Goal: Use online tool/utility: Use online tool/utility

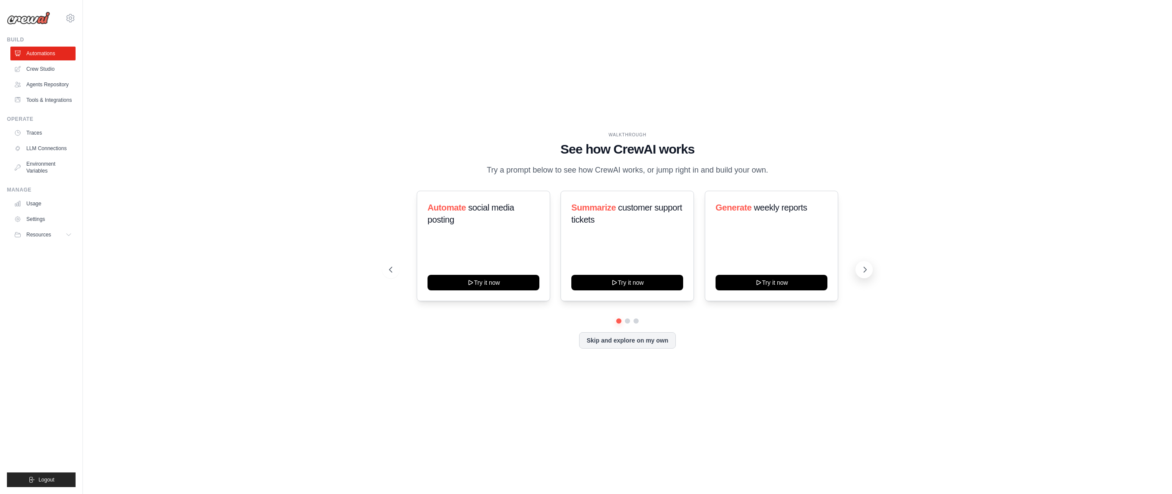
click at [865, 272] on icon at bounding box center [864, 269] width 9 height 9
click at [865, 272] on icon at bounding box center [865, 269] width 3 height 5
click at [391, 273] on icon at bounding box center [389, 269] width 9 height 9
click at [862, 269] on icon at bounding box center [864, 269] width 9 height 9
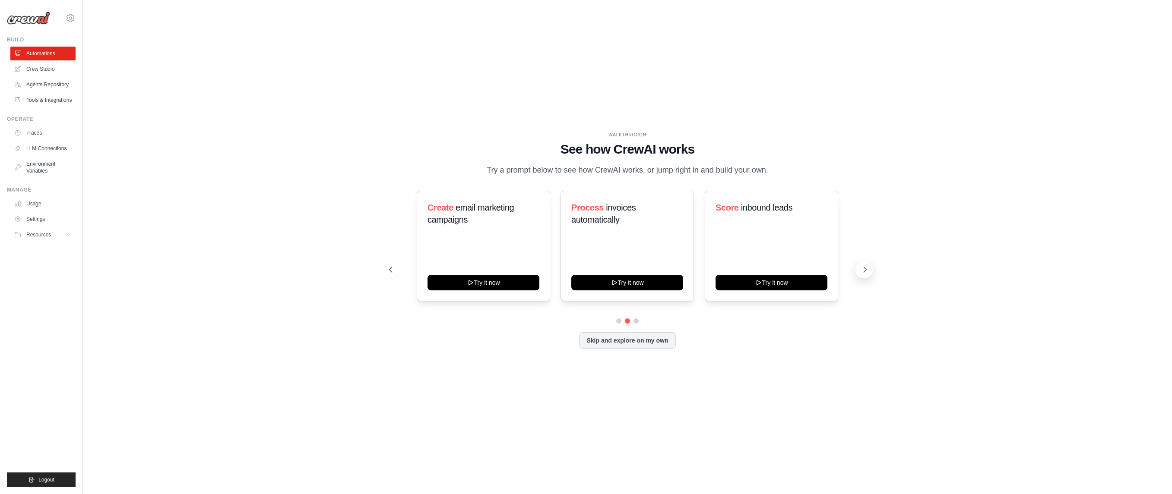
click at [862, 269] on icon at bounding box center [864, 269] width 9 height 9
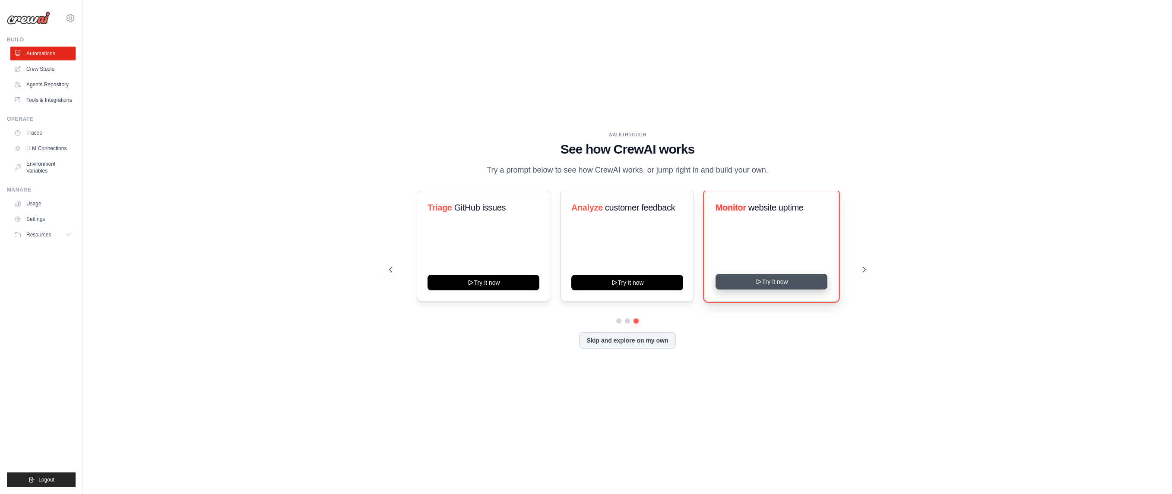
click at [767, 283] on button "Try it now" at bounding box center [771, 282] width 112 height 16
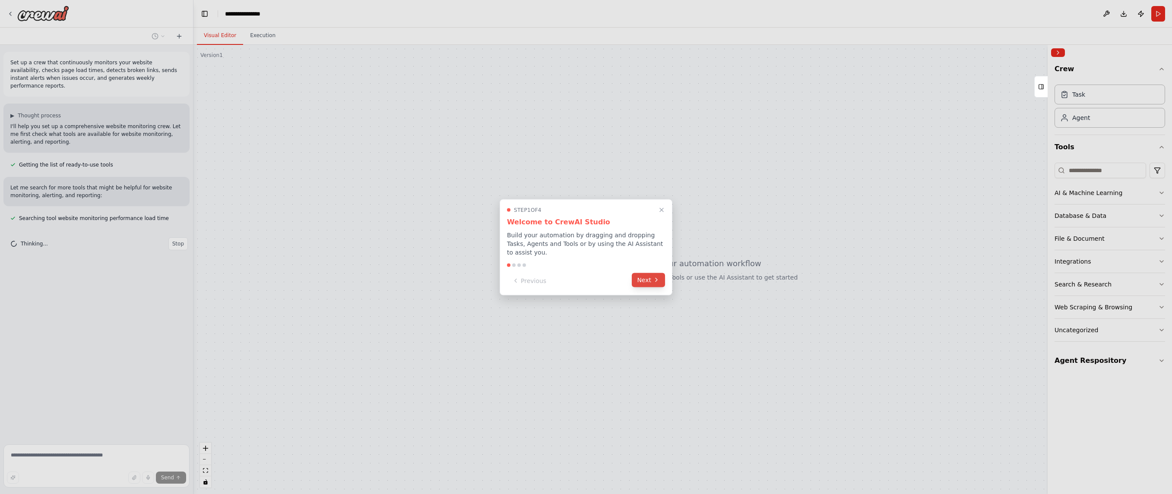
click at [645, 277] on button "Next" at bounding box center [648, 280] width 33 height 14
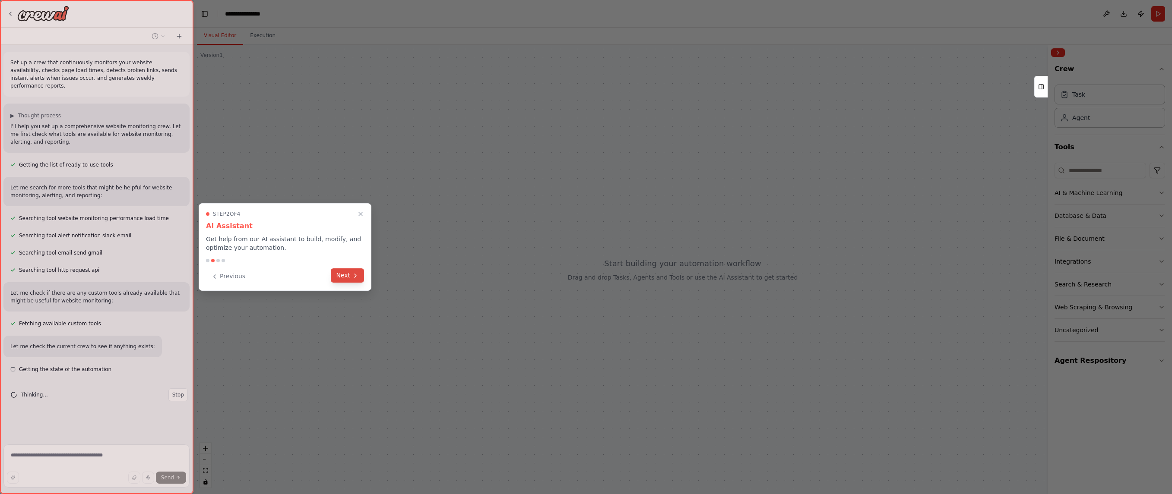
click at [341, 278] on button "Next" at bounding box center [347, 275] width 33 height 14
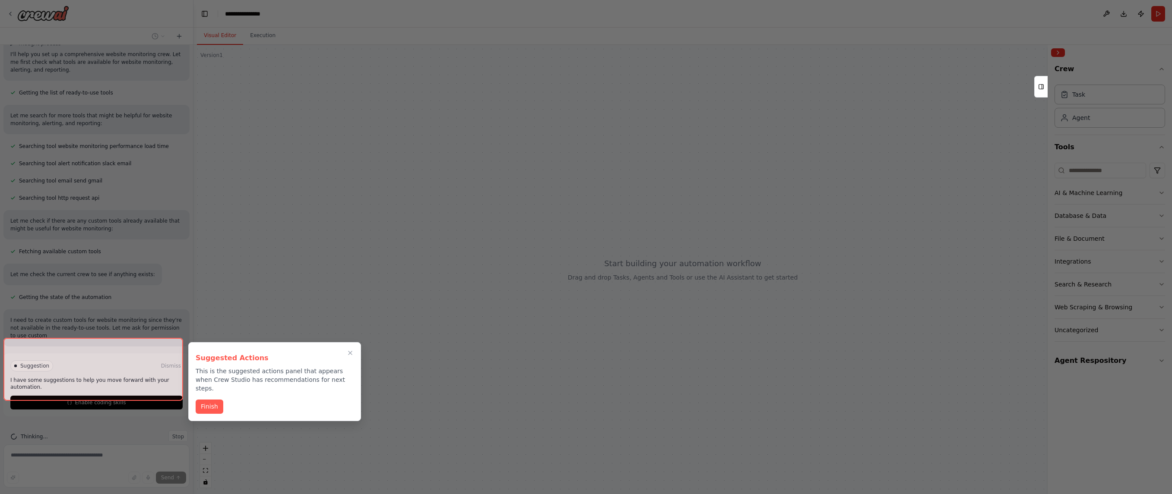
scroll to position [80, 0]
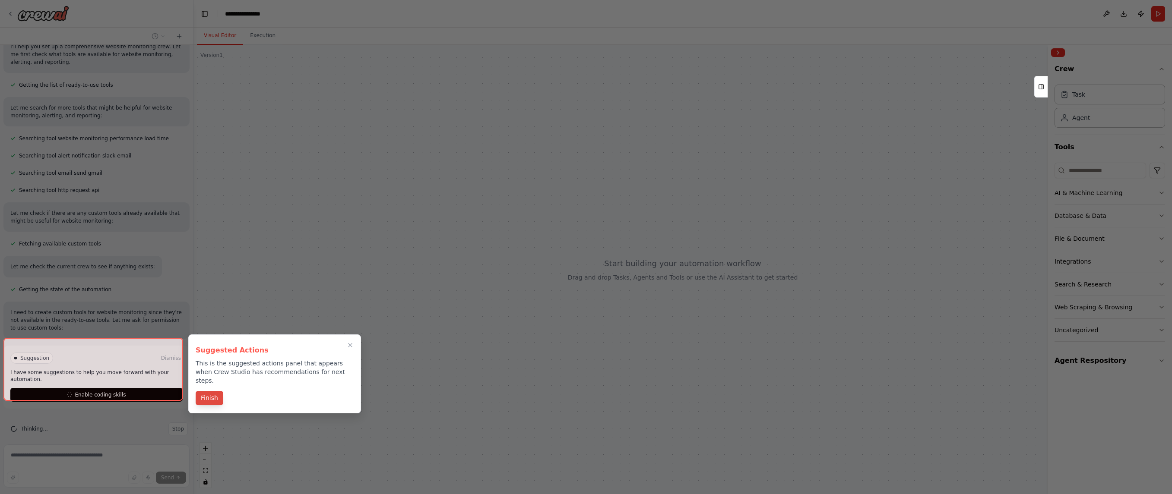
click at [206, 392] on button "Finish" at bounding box center [210, 398] width 28 height 14
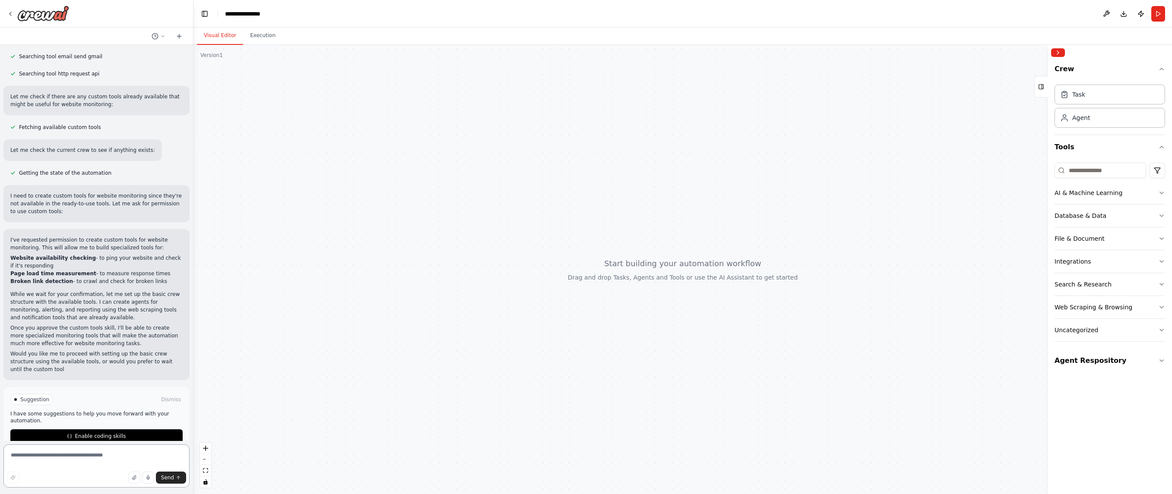
scroll to position [204, 0]
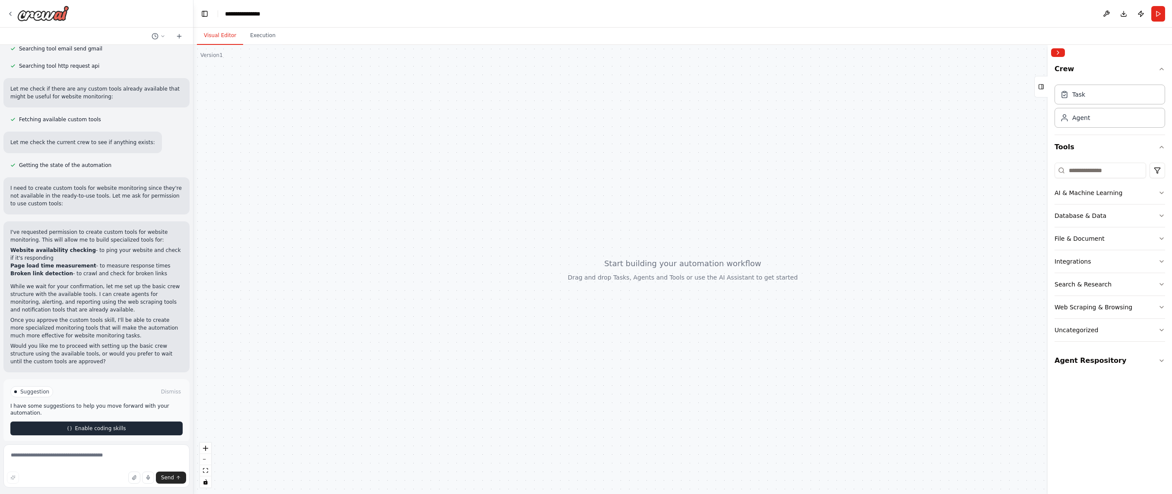
click at [85, 425] on span "Enable coding skills" at bounding box center [100, 428] width 51 height 7
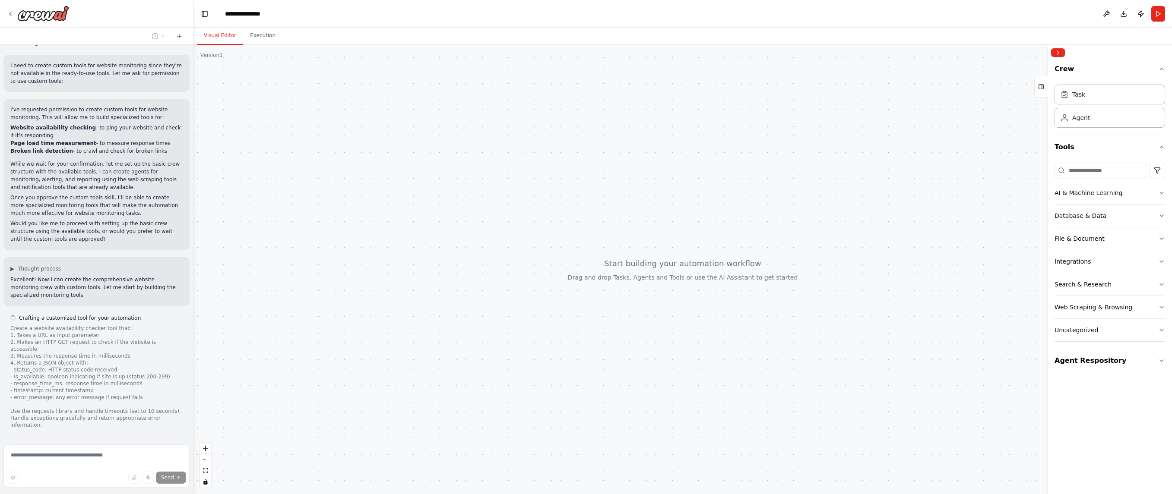
scroll to position [335, 0]
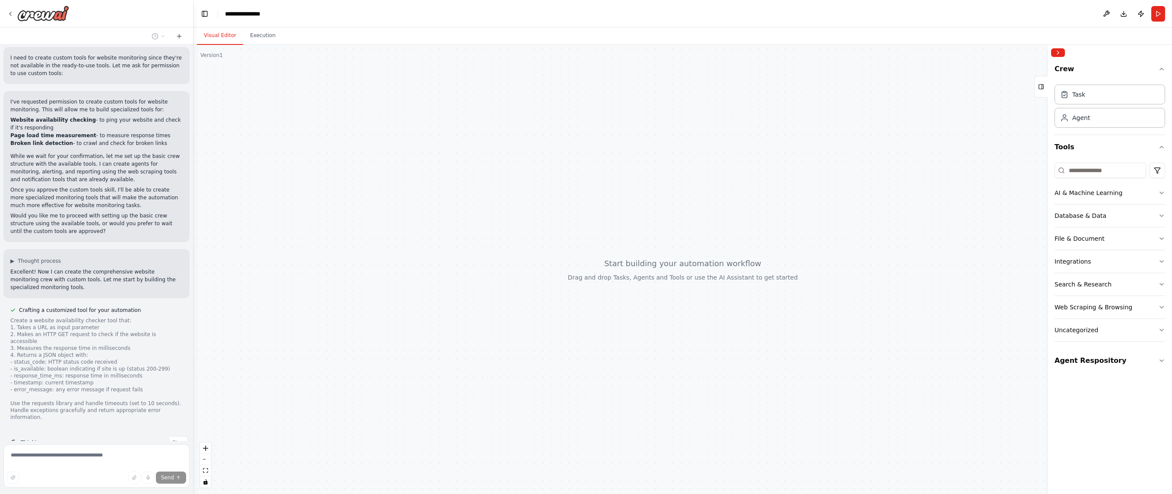
click at [38, 481] on div "Send" at bounding box center [96, 478] width 179 height 12
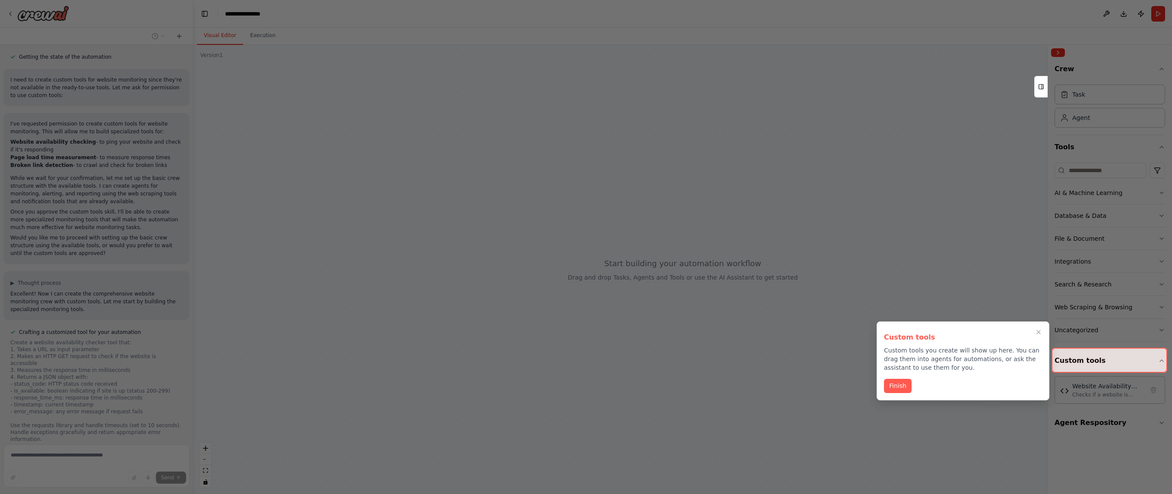
scroll to position [386, 0]
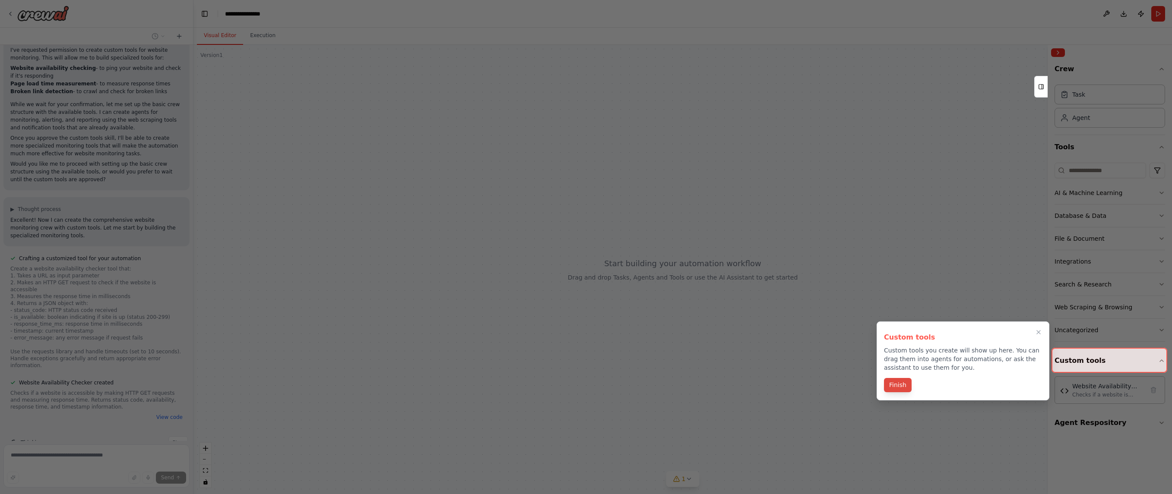
click at [896, 387] on button "Finish" at bounding box center [898, 385] width 28 height 14
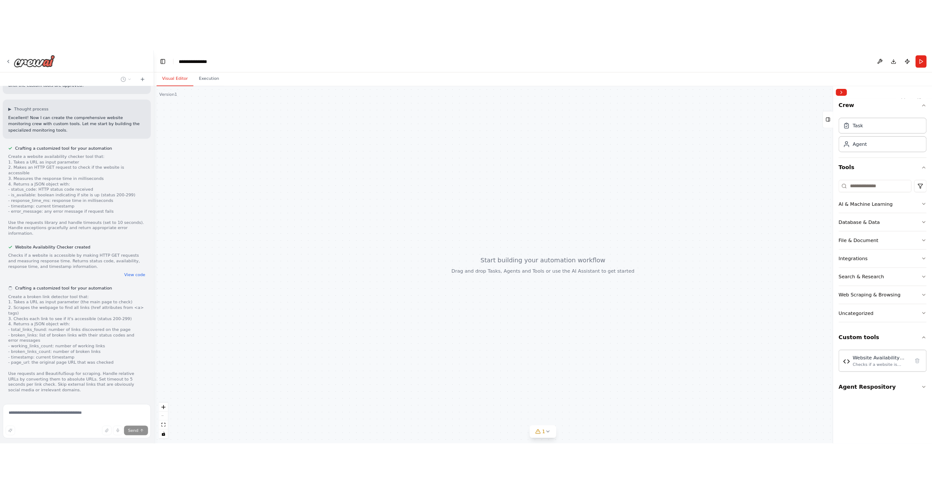
scroll to position [524, 0]
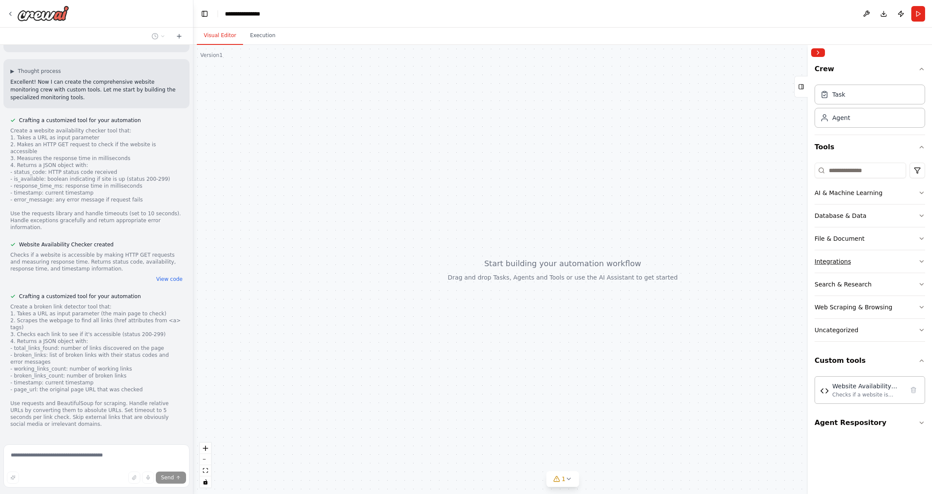
click at [922, 262] on icon "button" at bounding box center [921, 262] width 3 height 2
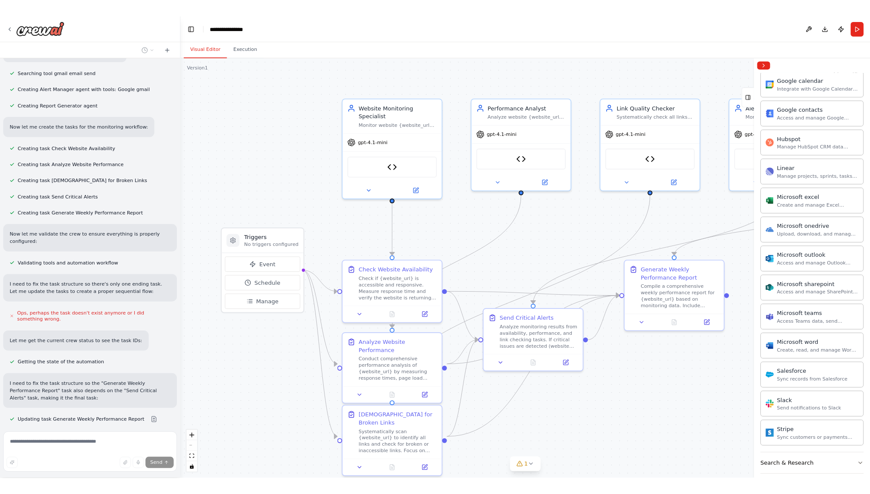
scroll to position [1346, 0]
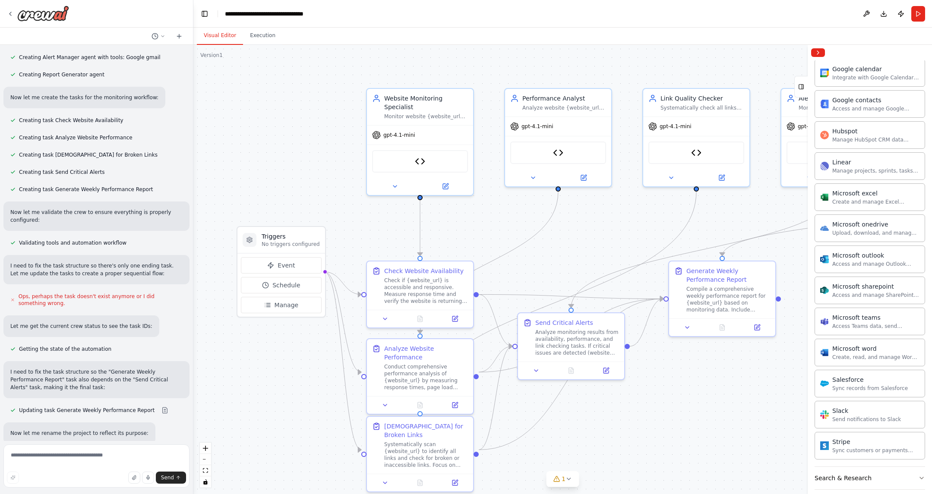
click at [906, 37] on div "Visual Editor Execution" at bounding box center [562, 36] width 739 height 17
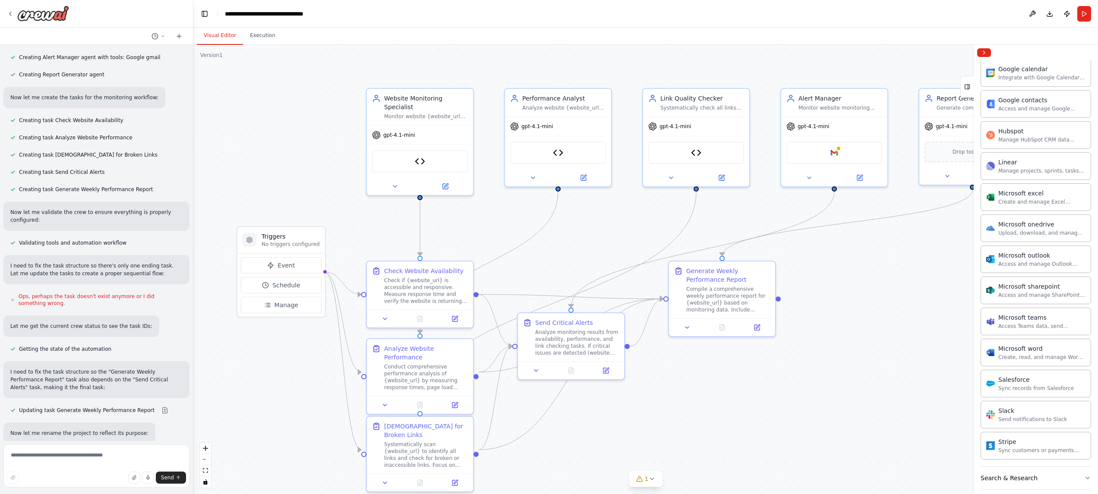
click at [800, 243] on div ".deletable-edge-delete-btn { width: 20px; height: 20px; border: 0px solid #ffff…" at bounding box center [645, 269] width 905 height 449
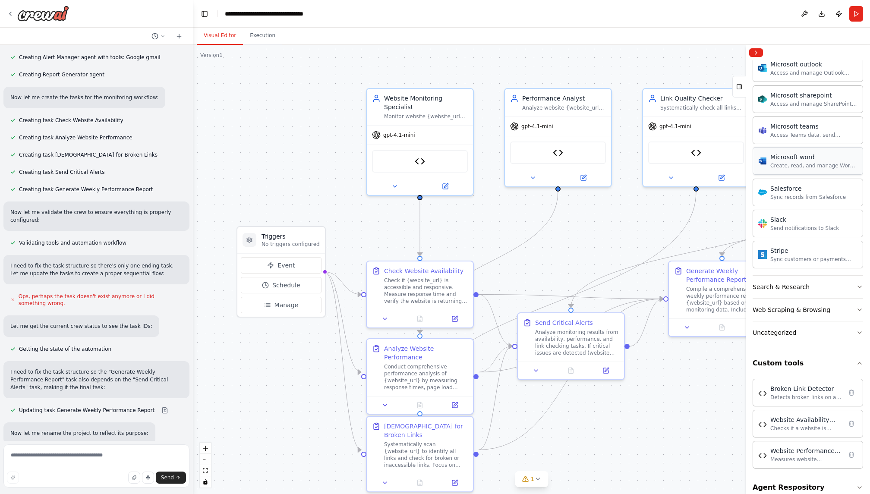
scroll to position [545, 0]
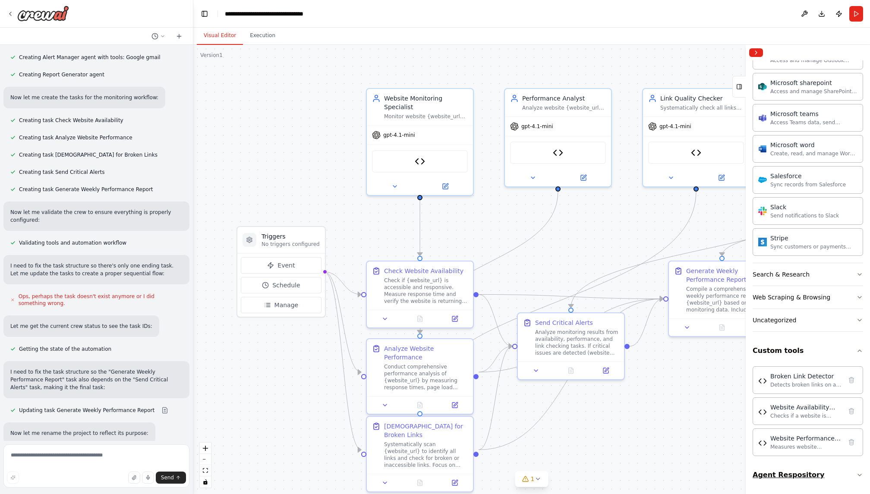
click at [856, 477] on icon "button" at bounding box center [859, 475] width 7 height 7
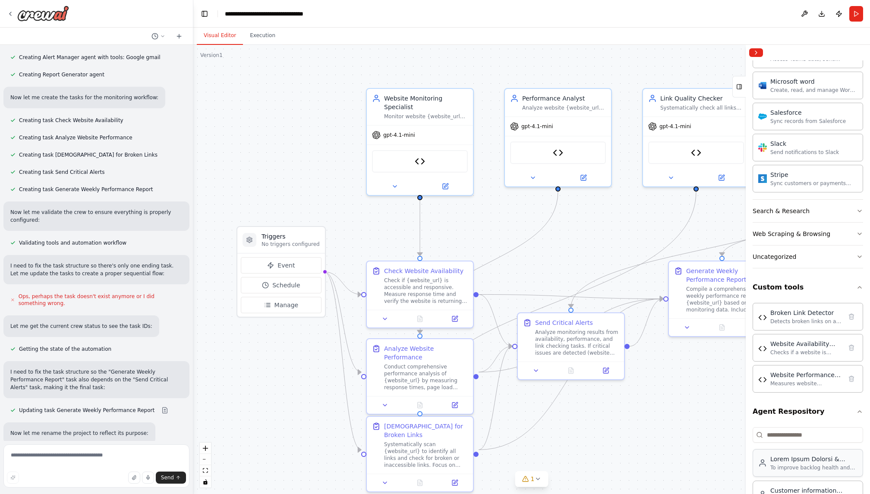
scroll to position [668, 0]
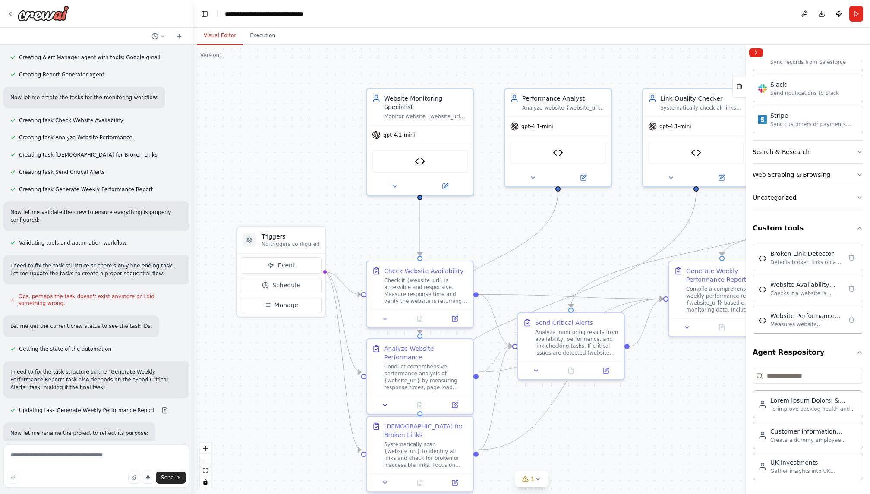
click at [524, 203] on div ".deletable-edge-delete-btn { width: 20px; height: 20px; border: 0px solid #ffff…" at bounding box center [531, 269] width 677 height 449
click at [534, 180] on button at bounding box center [533, 176] width 49 height 10
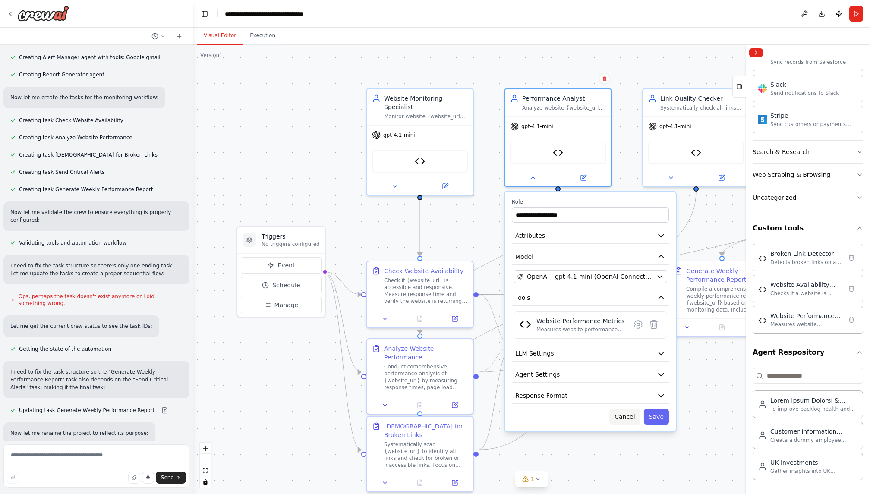
click at [632, 417] on button "Cancel" at bounding box center [625, 417] width 31 height 16
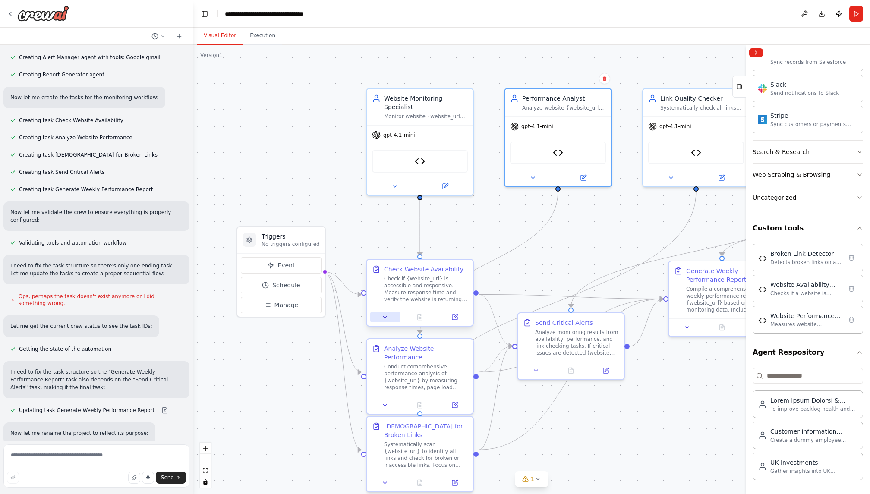
click at [385, 318] on icon at bounding box center [384, 317] width 3 height 2
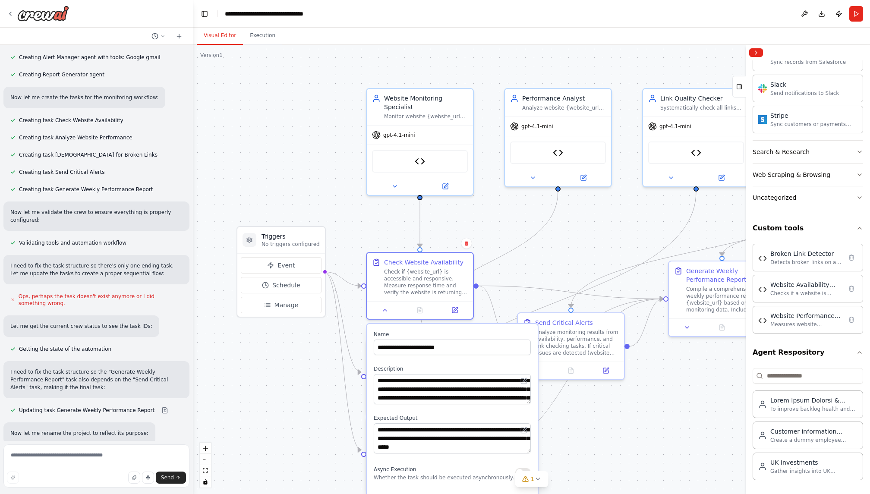
drag, startPoint x: 433, startPoint y: 340, endPoint x: 432, endPoint y: 327, distance: 12.6
click at [432, 327] on div "**********" at bounding box center [452, 491] width 171 height 334
click at [384, 309] on icon at bounding box center [384, 309] width 3 height 2
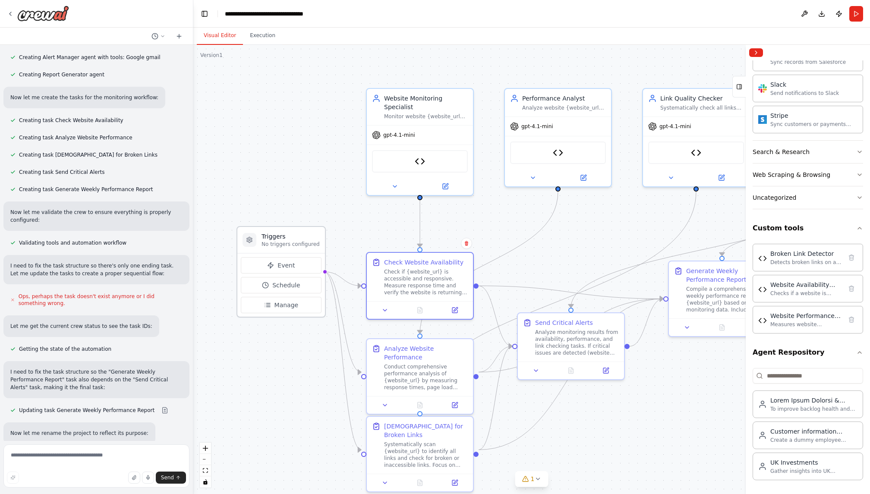
click at [269, 241] on p "No triggers configured" at bounding box center [291, 244] width 58 height 7
click at [250, 242] on icon at bounding box center [249, 240] width 5 height 6
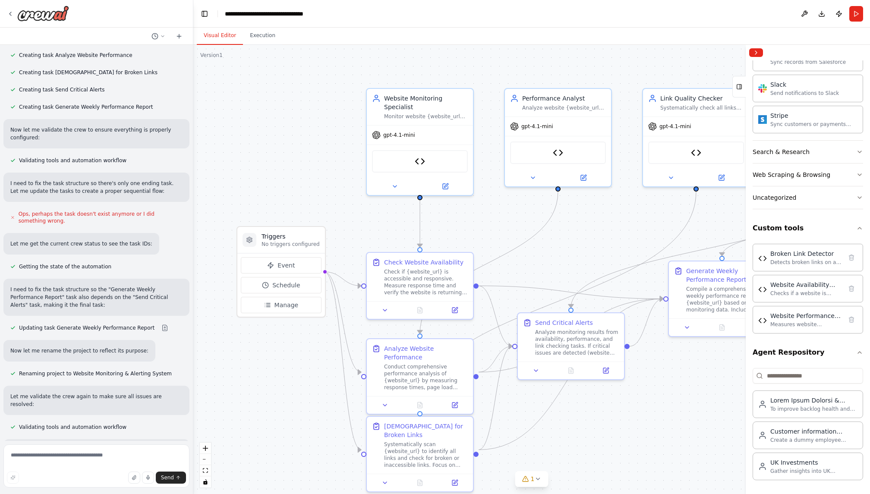
scroll to position [1836, 0]
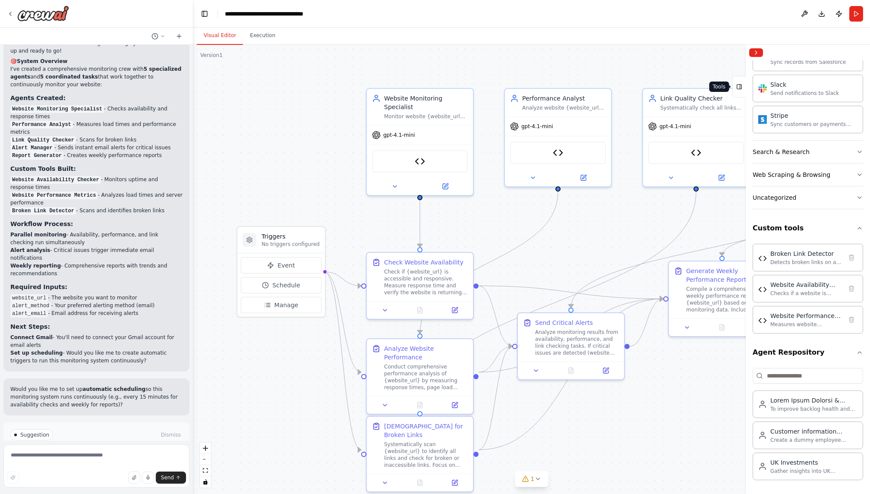
click at [742, 89] on button "Tools" at bounding box center [739, 87] width 13 height 22
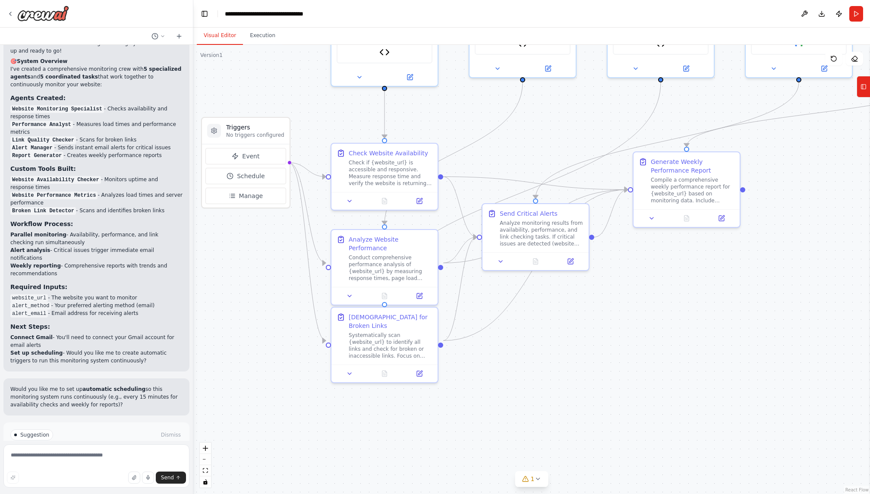
drag, startPoint x: 711, startPoint y: 420, endPoint x: 676, endPoint y: 310, distance: 115.6
click at [676, 310] on div ".deletable-edge-delete-btn { width: 20px; height: 20px; border: 0px solid #ffff…" at bounding box center [531, 269] width 677 height 449
click at [503, 265] on div at bounding box center [536, 259] width 106 height 18
click at [501, 260] on icon at bounding box center [500, 259] width 3 height 2
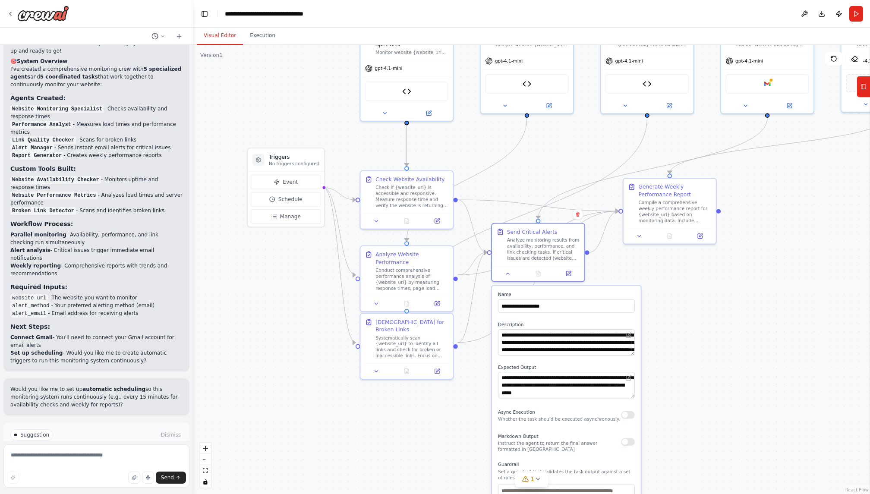
click at [684, 426] on div ".deletable-edge-delete-btn { width: 20px; height: 20px; border: 0px solid #ffff…" at bounding box center [531, 269] width 677 height 449
click at [505, 272] on icon at bounding box center [508, 272] width 6 height 6
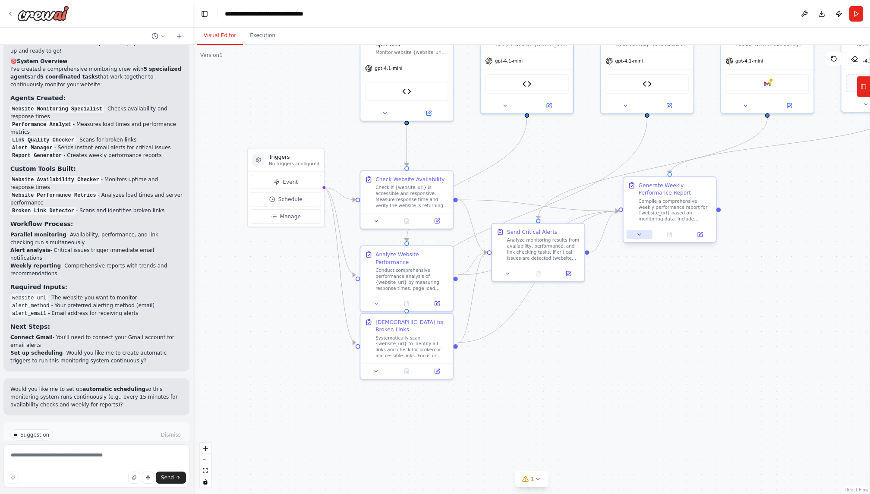
click at [640, 237] on icon at bounding box center [640, 235] width 6 height 6
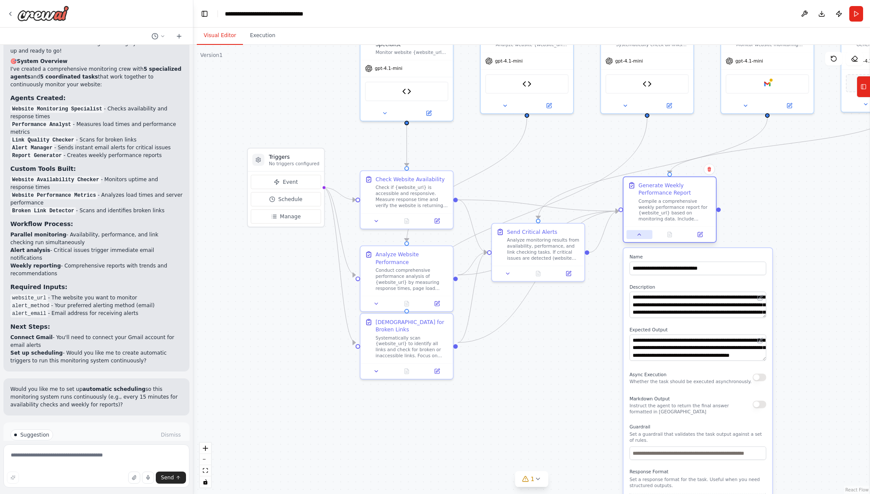
click at [640, 237] on icon at bounding box center [640, 235] width 6 height 6
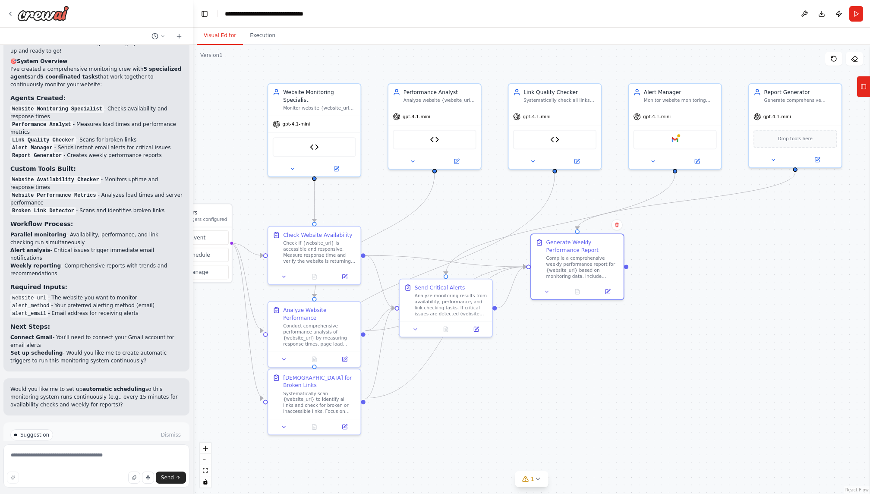
drag, startPoint x: 657, startPoint y: 376, endPoint x: 565, endPoint y: 432, distance: 107.9
click at [565, 432] on div ".deletable-edge-delete-btn { width: 20px; height: 20px; border: 0px solid #ffff…" at bounding box center [531, 269] width 677 height 449
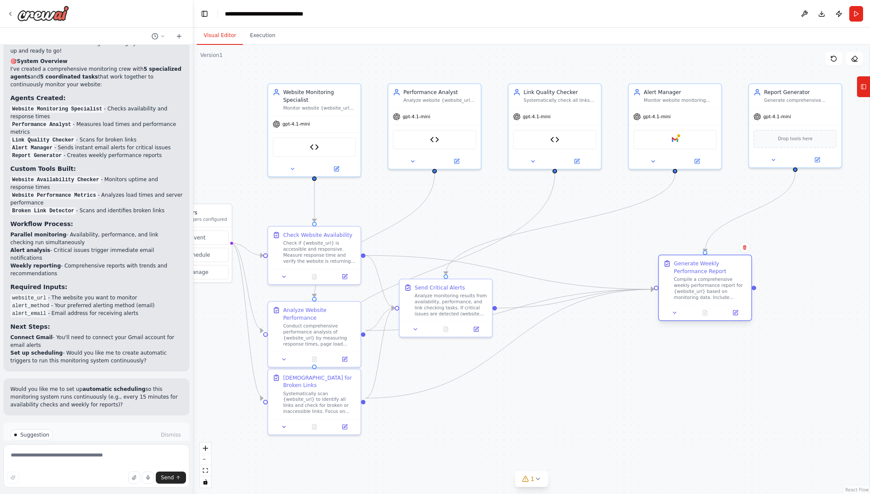
drag, startPoint x: 569, startPoint y: 264, endPoint x: 696, endPoint y: 289, distance: 129.9
click at [696, 289] on div "Compile a comprehensive weekly performance report for {website_url} based on mo…" at bounding box center [710, 288] width 73 height 24
click at [818, 159] on icon at bounding box center [817, 158] width 4 height 4
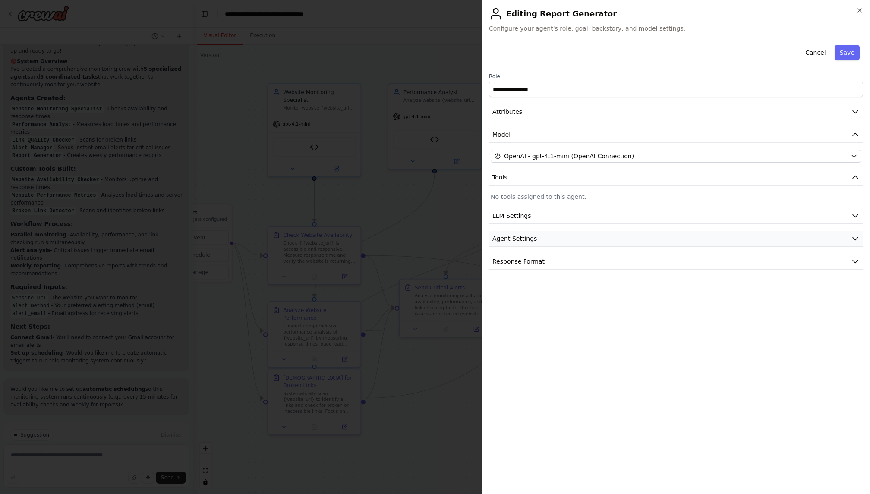
click at [597, 237] on button "Agent Settings" at bounding box center [676, 239] width 374 height 16
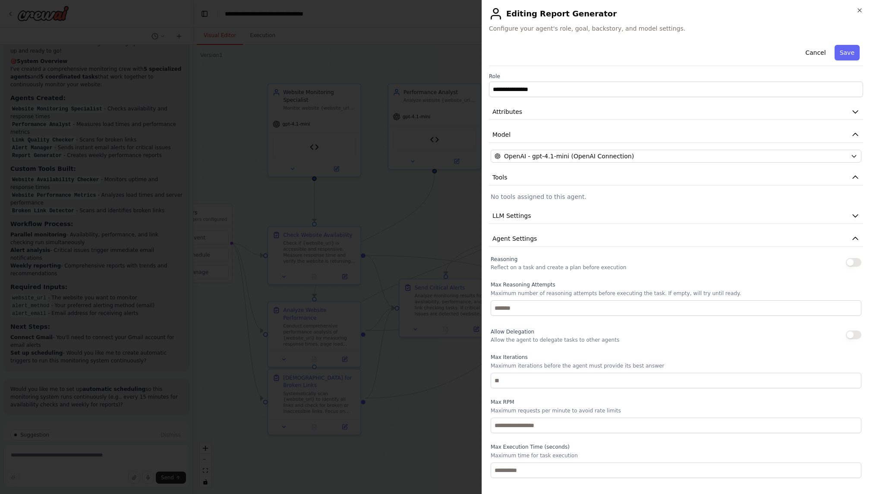
scroll to position [21, 0]
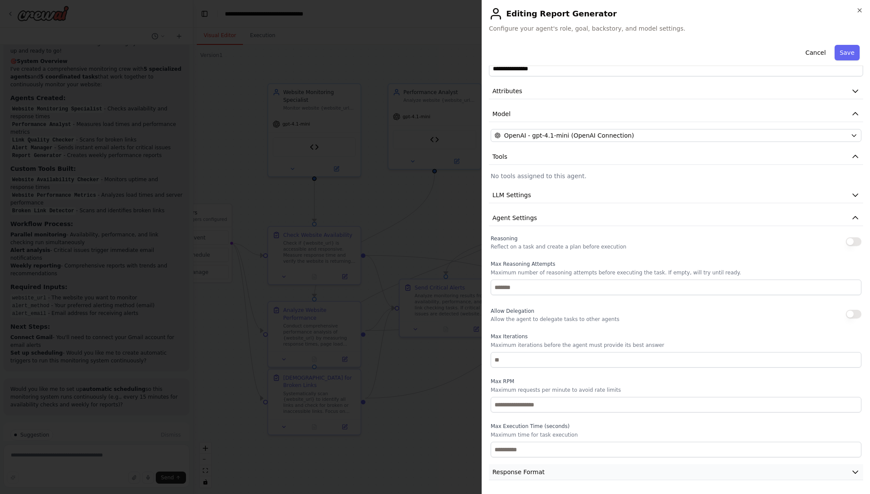
click at [512, 472] on span "Response Format" at bounding box center [519, 472] width 52 height 9
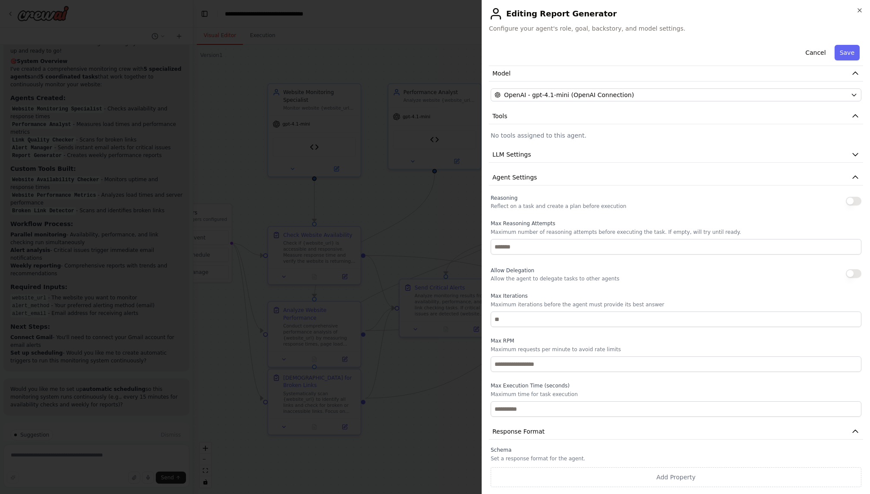
scroll to position [0, 0]
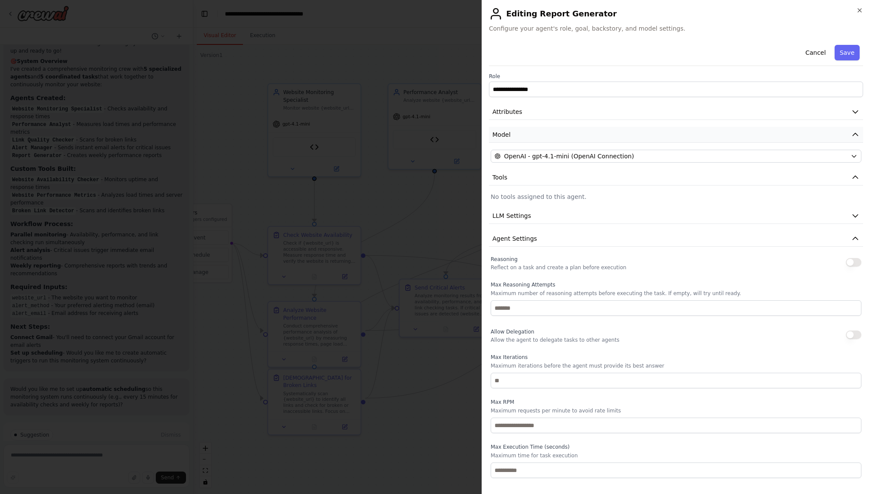
click at [502, 133] on span "Model" at bounding box center [502, 134] width 18 height 9
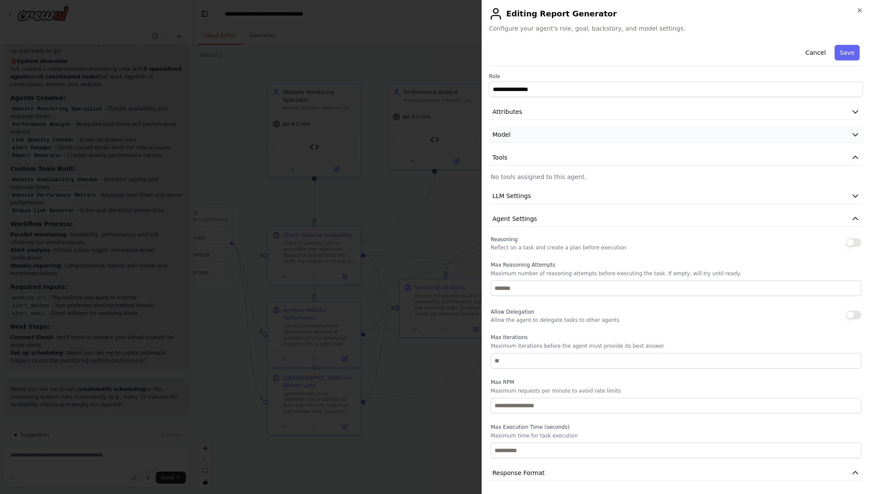
click at [502, 133] on span "Model" at bounding box center [502, 134] width 18 height 9
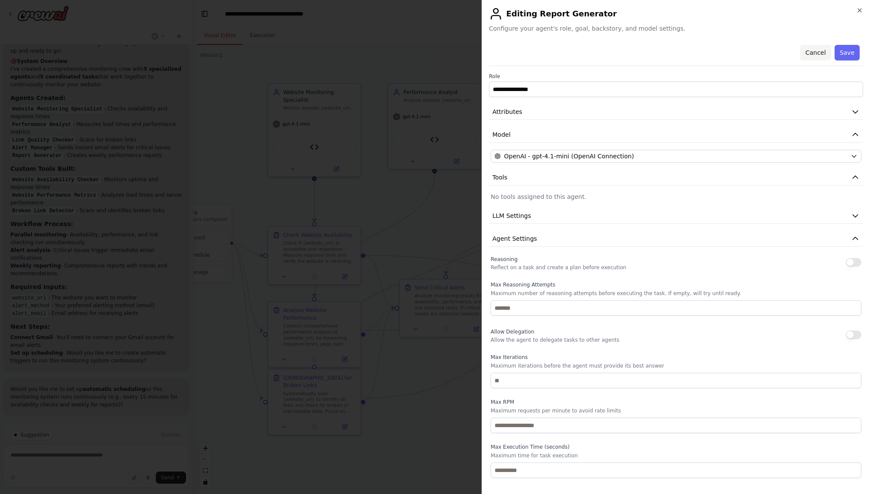
click at [807, 53] on button "Cancel" at bounding box center [815, 53] width 31 height 16
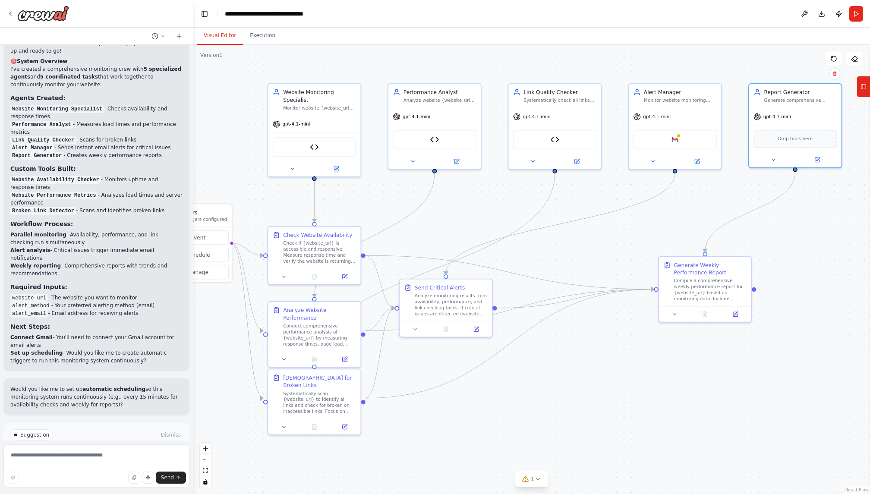
click at [861, 85] on button "Tools" at bounding box center [863, 87] width 13 height 22
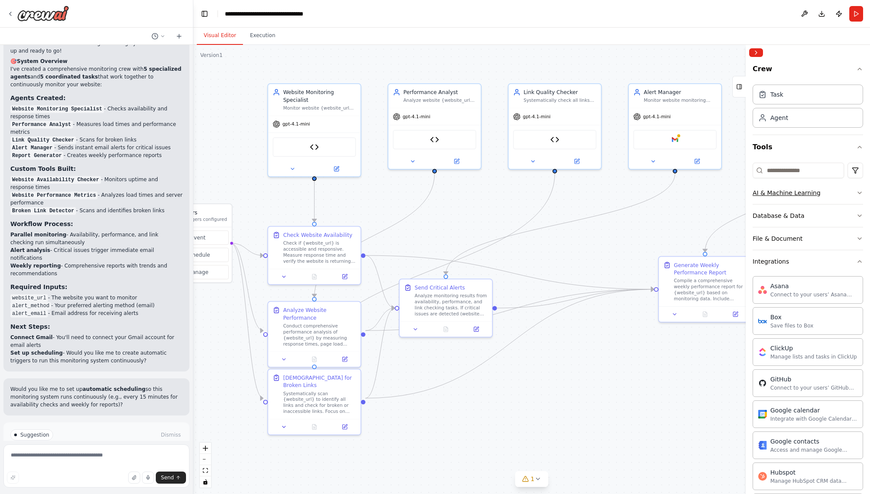
click at [772, 194] on div "AI & Machine Learning" at bounding box center [787, 193] width 68 height 9
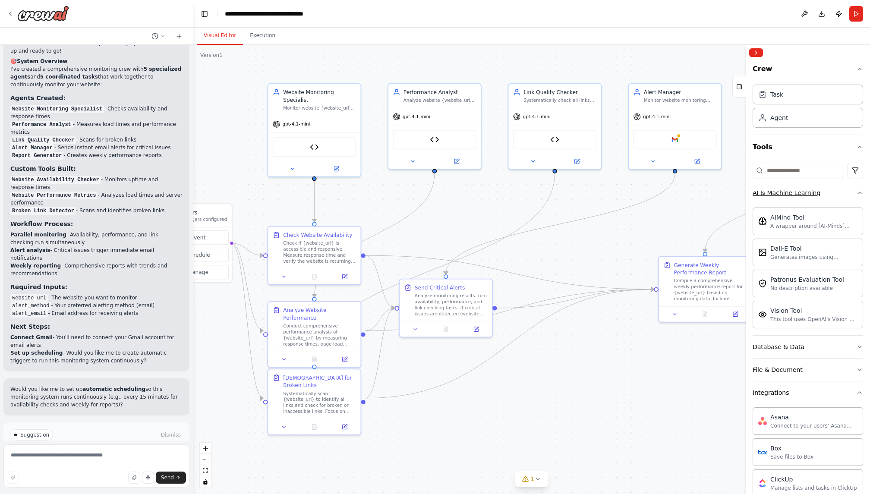
click at [773, 190] on div "AI & Machine Learning" at bounding box center [787, 193] width 68 height 9
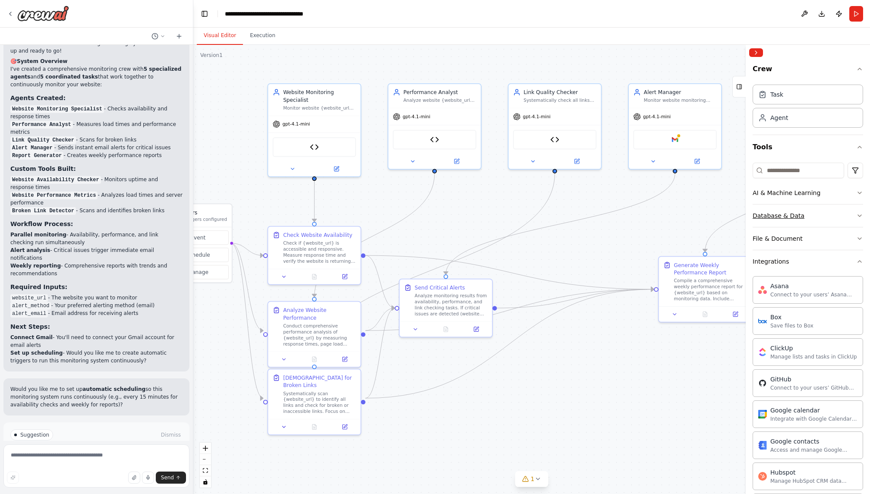
click at [778, 214] on div "Database & Data" at bounding box center [779, 216] width 52 height 9
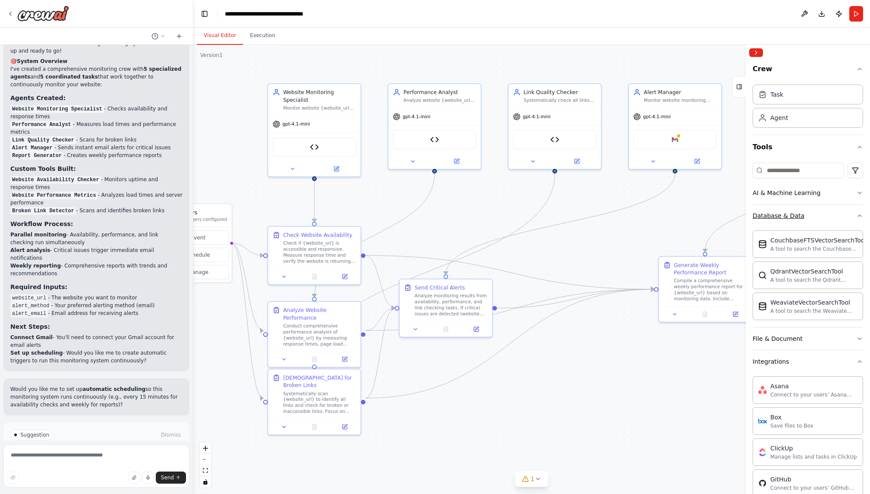
click at [780, 215] on div "Database & Data" at bounding box center [779, 216] width 52 height 9
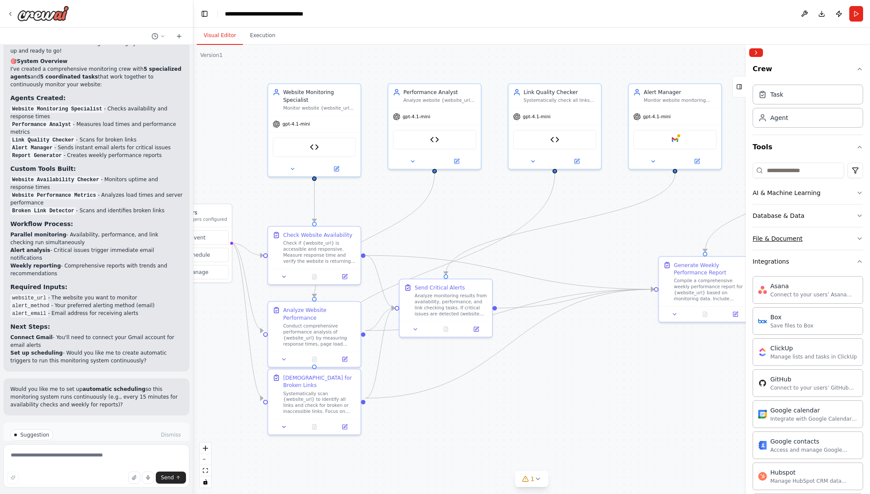
click at [779, 240] on div "File & Document" at bounding box center [778, 238] width 50 height 9
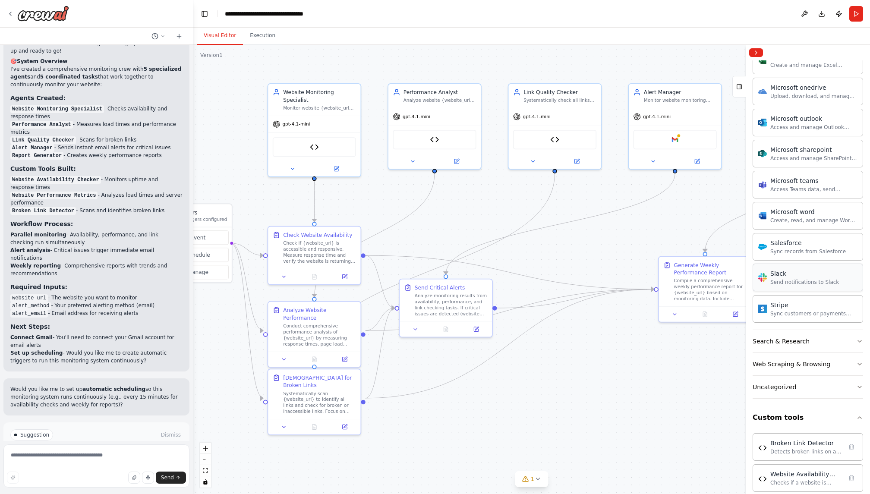
scroll to position [777, 0]
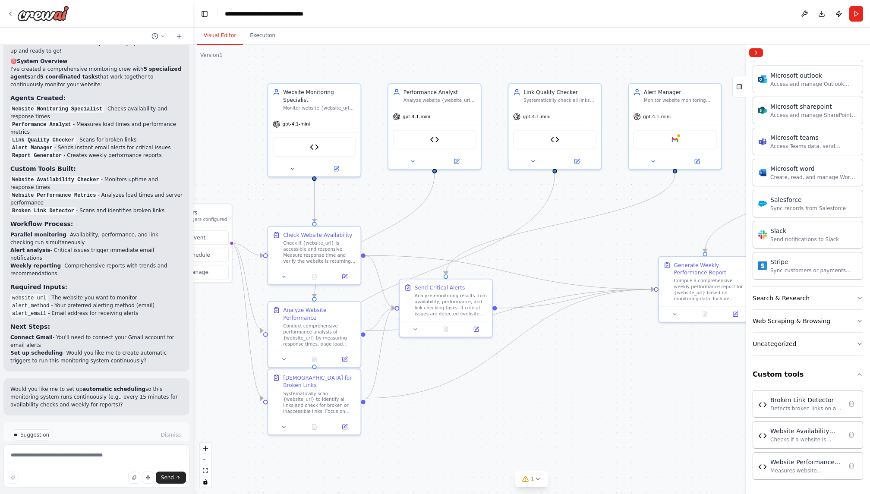
click at [811, 294] on button "Search & Research" at bounding box center [808, 298] width 111 height 22
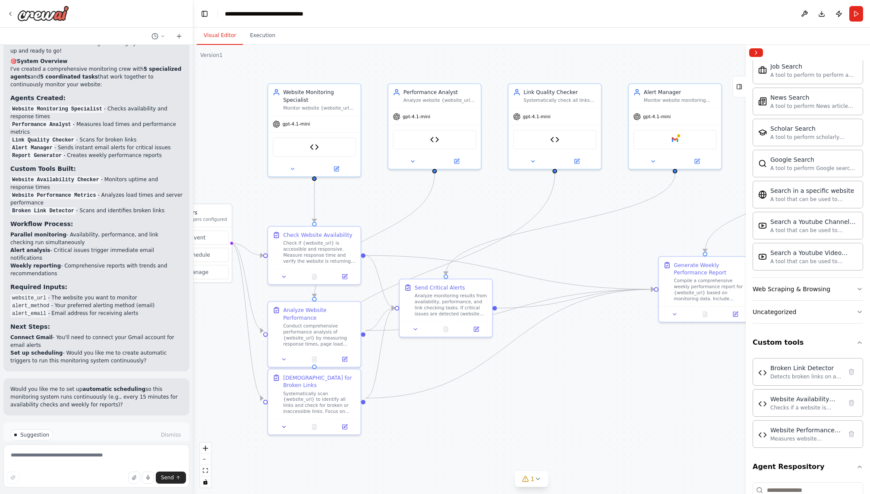
scroll to position [1252, 0]
click at [816, 291] on div "Web Scraping & Browsing" at bounding box center [792, 288] width 78 height 9
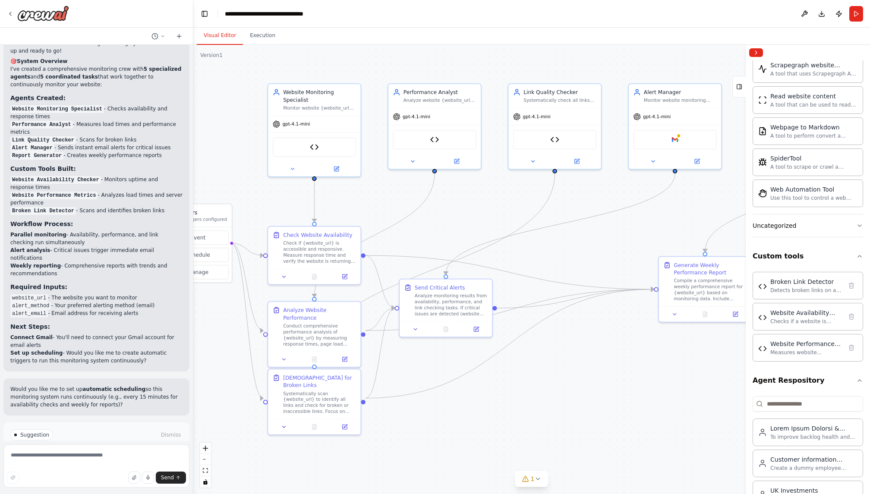
scroll to position [1813, 0]
click at [800, 226] on button "Uncategorized" at bounding box center [808, 223] width 111 height 22
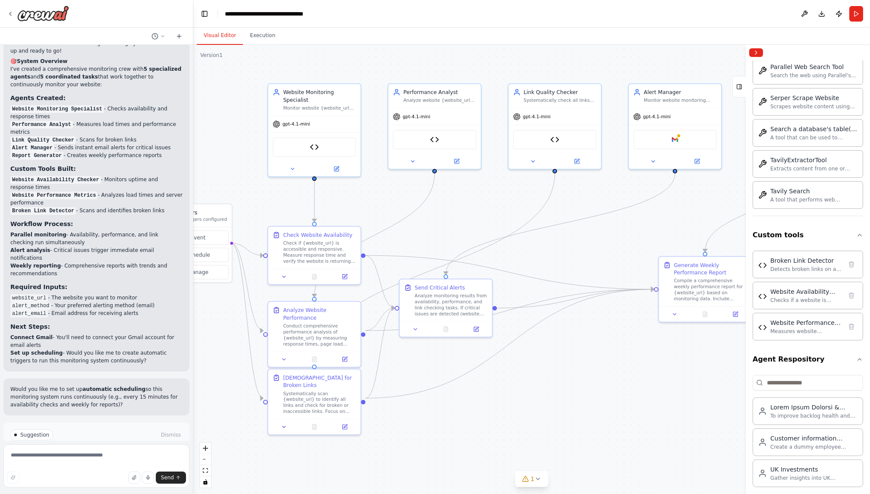
scroll to position [2312, 0]
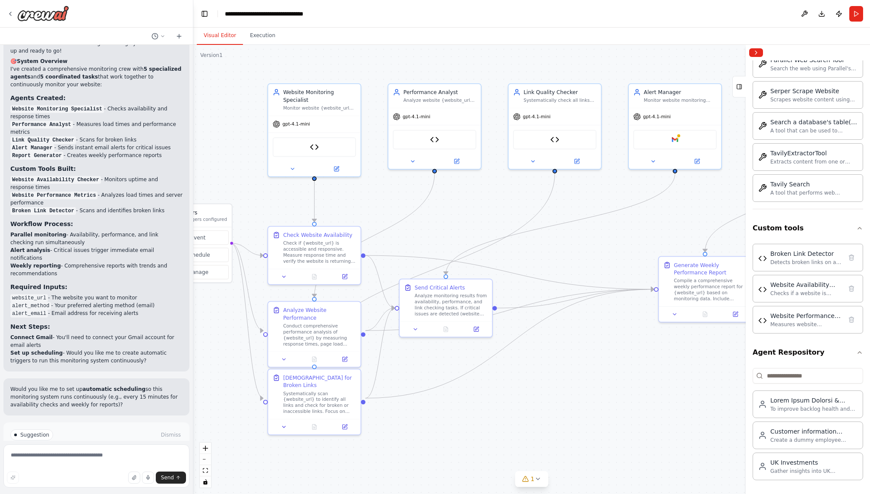
click at [612, 358] on div ".deletable-edge-delete-btn { width: 20px; height: 20px; border: 0px solid #ffff…" at bounding box center [531, 269] width 677 height 449
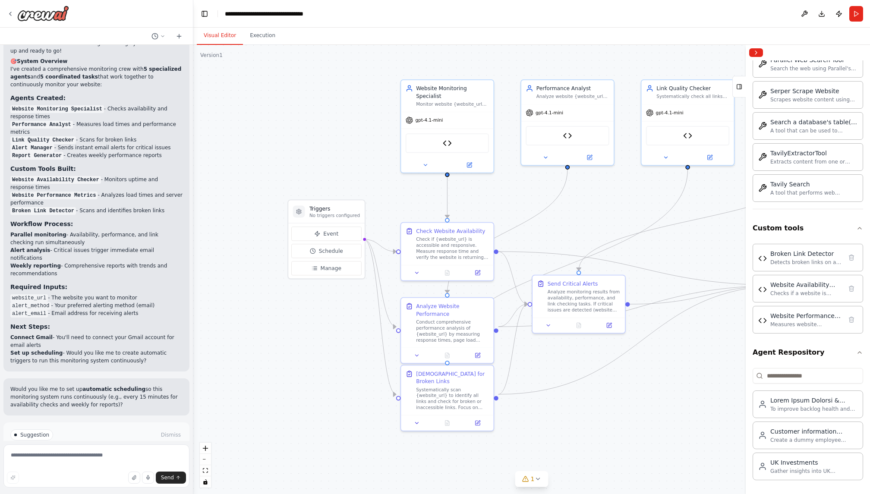
drag, startPoint x: 432, startPoint y: 428, endPoint x: 565, endPoint y: 424, distance: 133.0
click at [565, 424] on div ".deletable-edge-delete-btn { width: 20px; height: 20px; border: 0px solid #ffff…" at bounding box center [531, 269] width 677 height 449
click at [324, 237] on span "Event" at bounding box center [330, 233] width 15 height 7
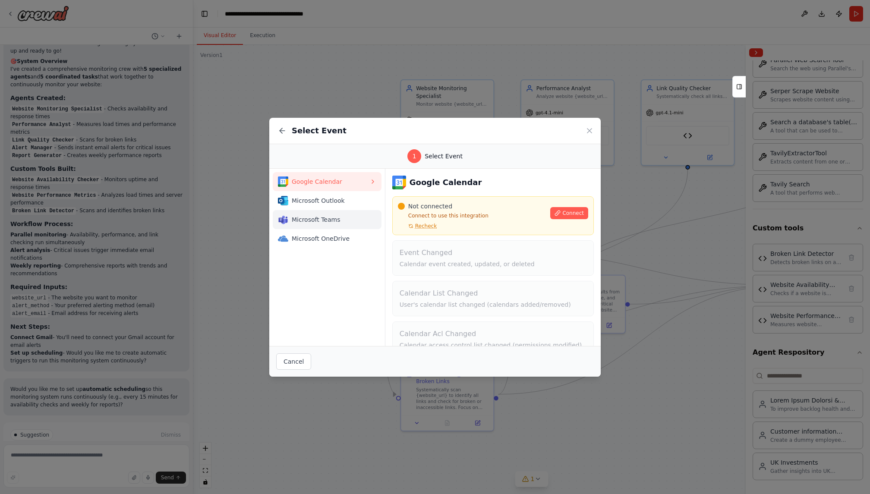
click at [308, 217] on span "Microsoft Teams" at bounding box center [331, 219] width 78 height 9
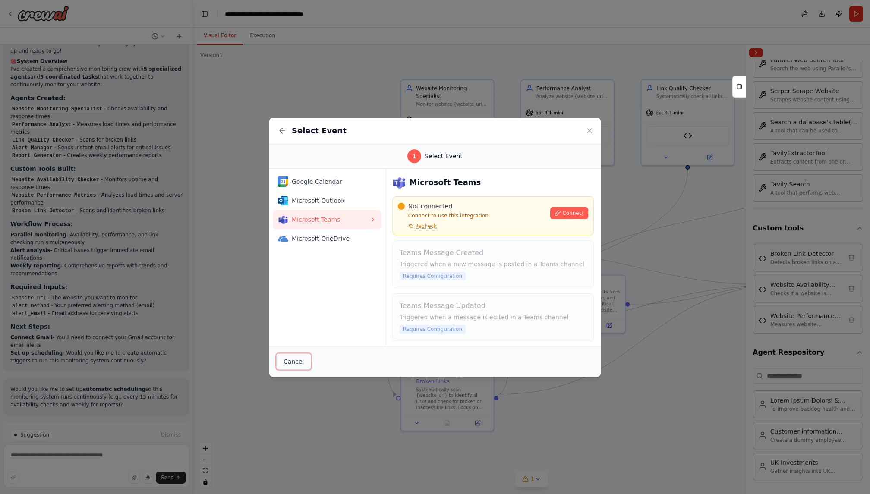
click at [295, 361] on button "Cancel" at bounding box center [293, 362] width 35 height 16
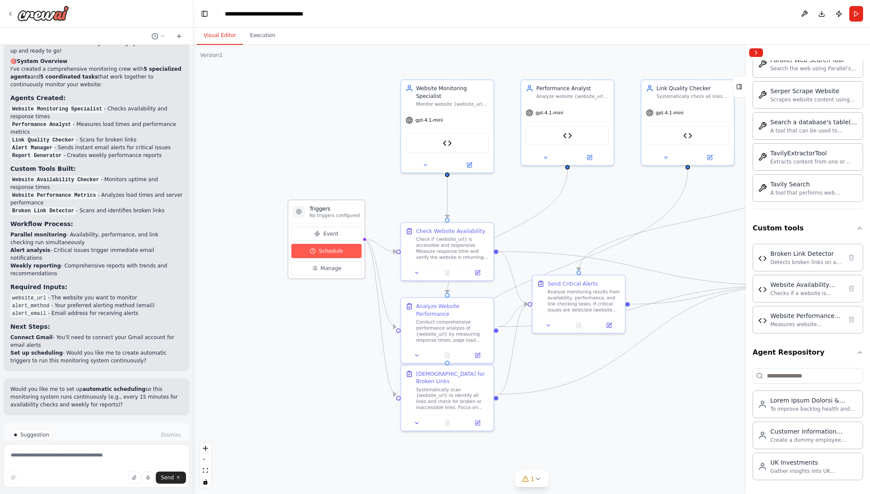
click at [313, 250] on circle at bounding box center [312, 251] width 5 height 5
select select "******"
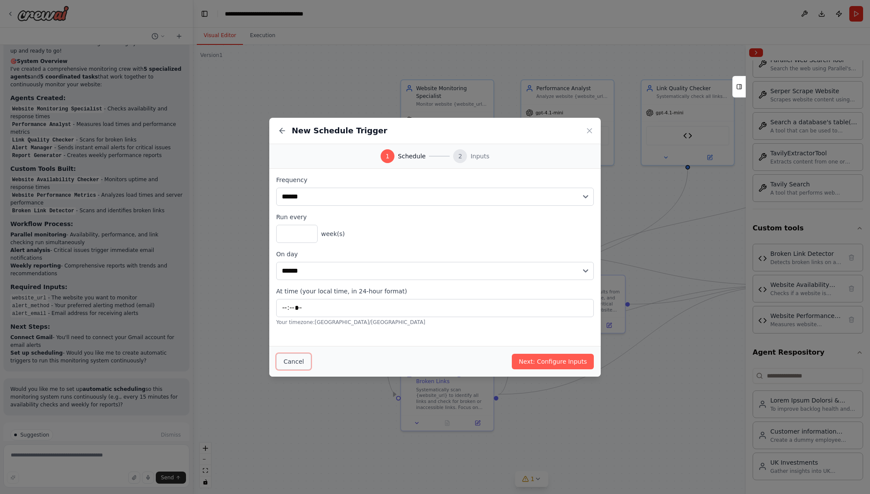
click at [295, 361] on button "Cancel" at bounding box center [293, 362] width 35 height 16
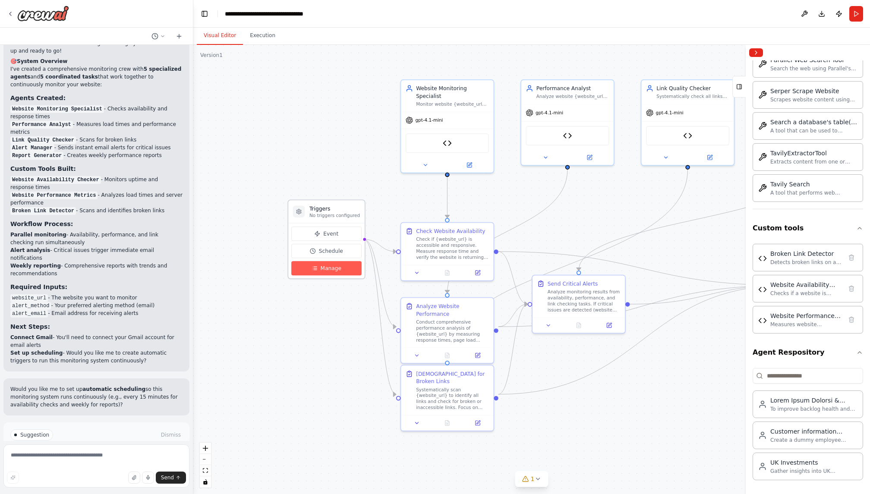
click at [310, 271] on button "Manage" at bounding box center [326, 268] width 70 height 14
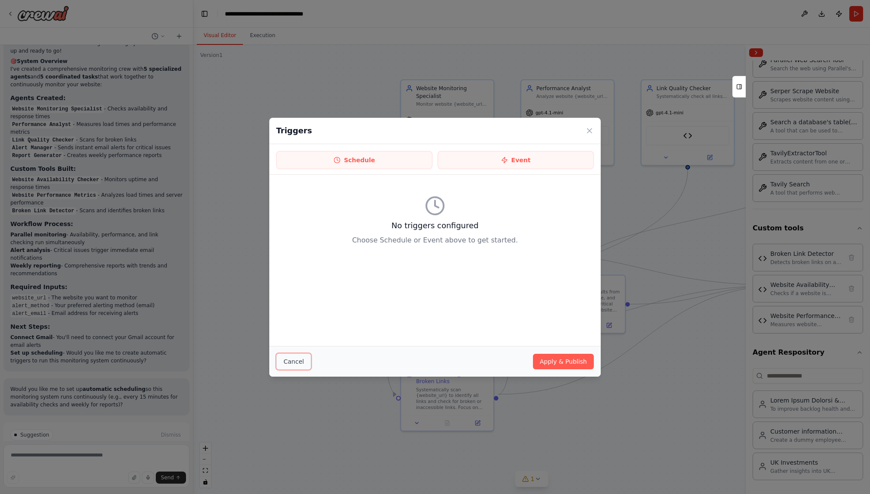
click at [288, 362] on button "Cancel" at bounding box center [293, 362] width 35 height 16
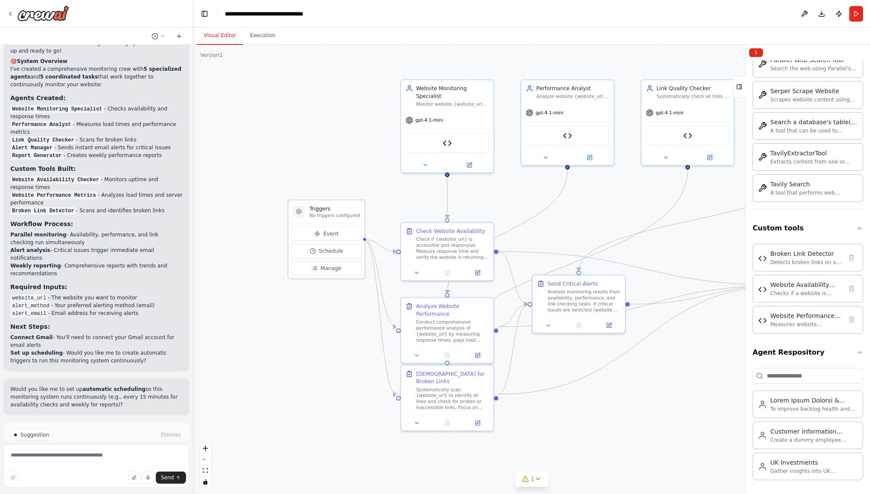
click at [310, 213] on p "No triggers configured" at bounding box center [335, 215] width 51 height 6
click at [468, 161] on icon at bounding box center [469, 163] width 4 height 4
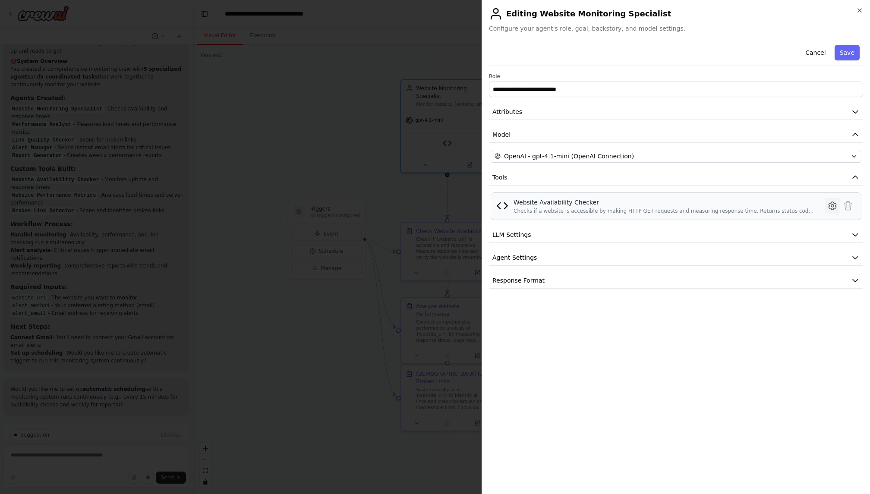
click at [834, 205] on icon at bounding box center [833, 206] width 10 height 10
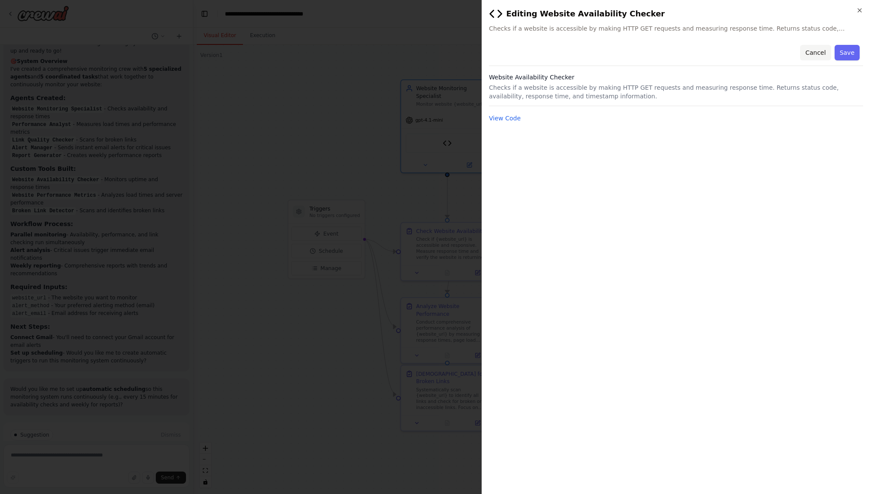
click at [821, 54] on button "Cancel" at bounding box center [815, 53] width 31 height 16
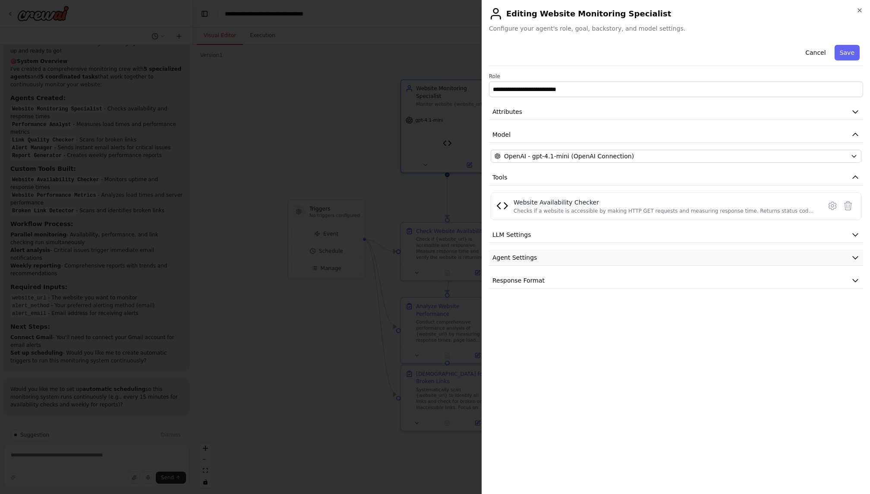
click at [853, 254] on icon "button" at bounding box center [855, 257] width 9 height 9
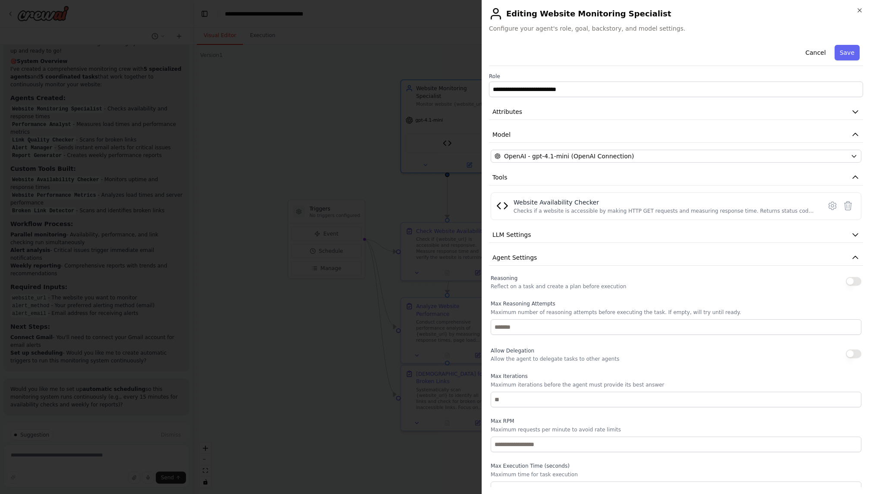
scroll to position [40, 0]
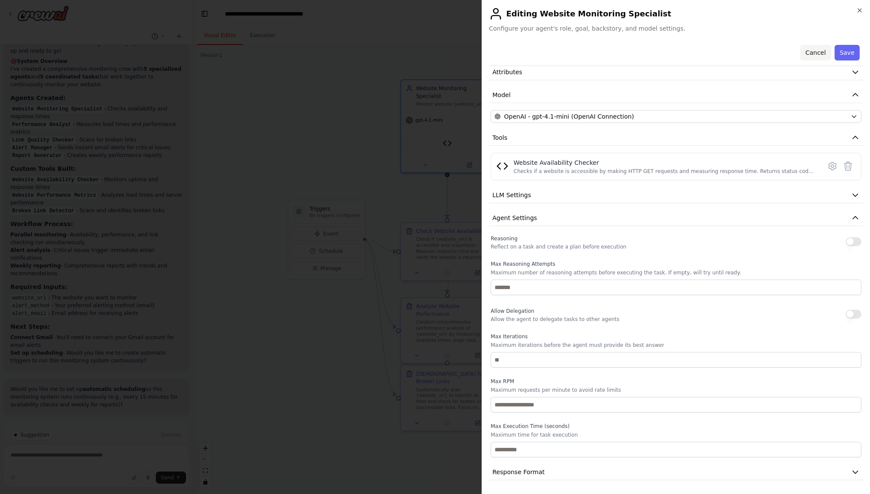
click at [812, 55] on button "Cancel" at bounding box center [815, 53] width 31 height 16
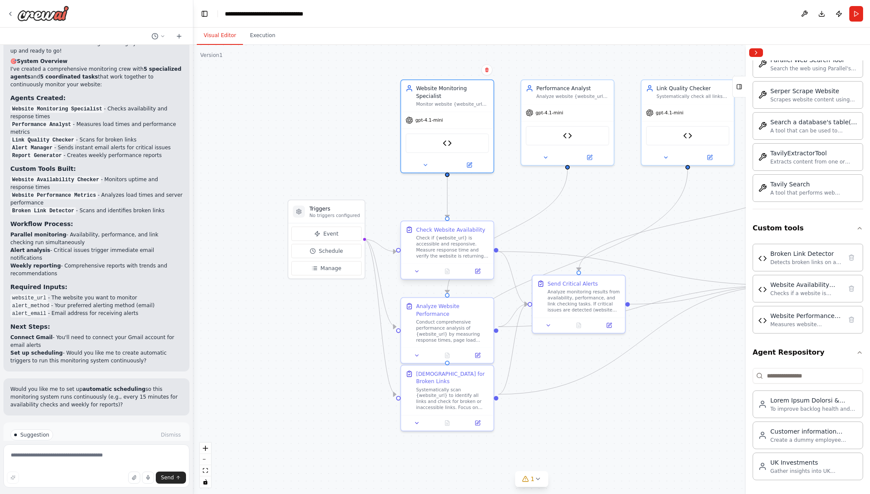
click at [445, 235] on div "Check if {website_url} is accessible and responsive. Measure response time and …" at bounding box center [452, 247] width 73 height 24
click at [477, 271] on icon at bounding box center [477, 271] width 4 height 4
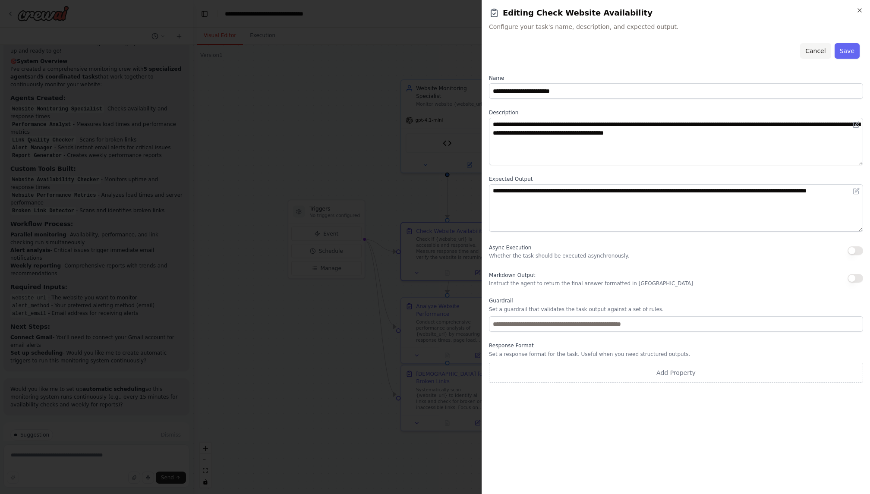
click at [821, 51] on button "Cancel" at bounding box center [815, 51] width 31 height 16
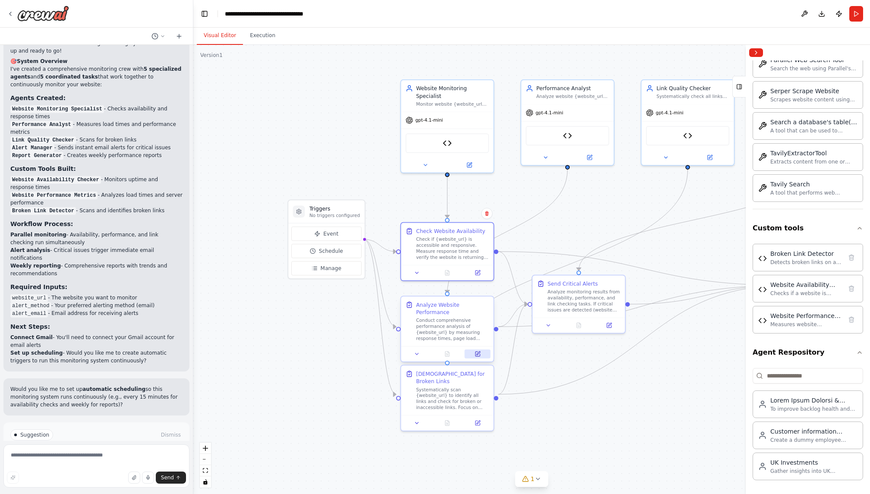
click at [477, 352] on icon at bounding box center [478, 353] width 3 height 3
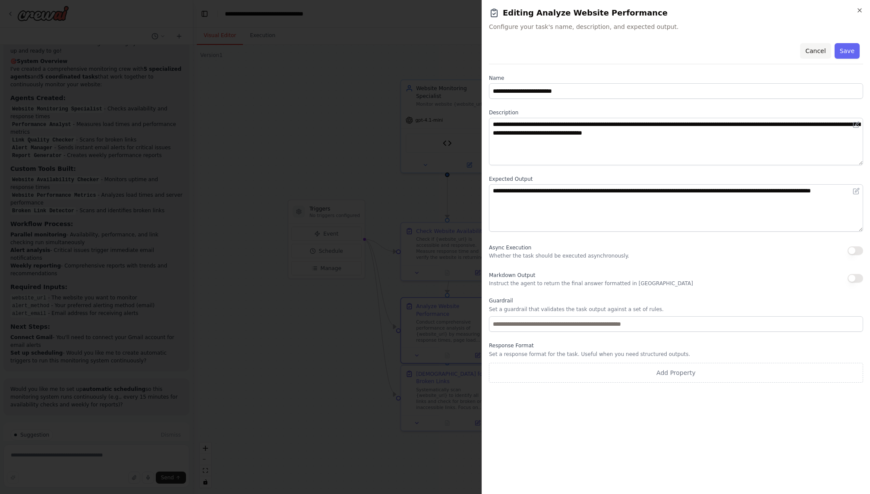
click at [819, 54] on button "Cancel" at bounding box center [815, 51] width 31 height 16
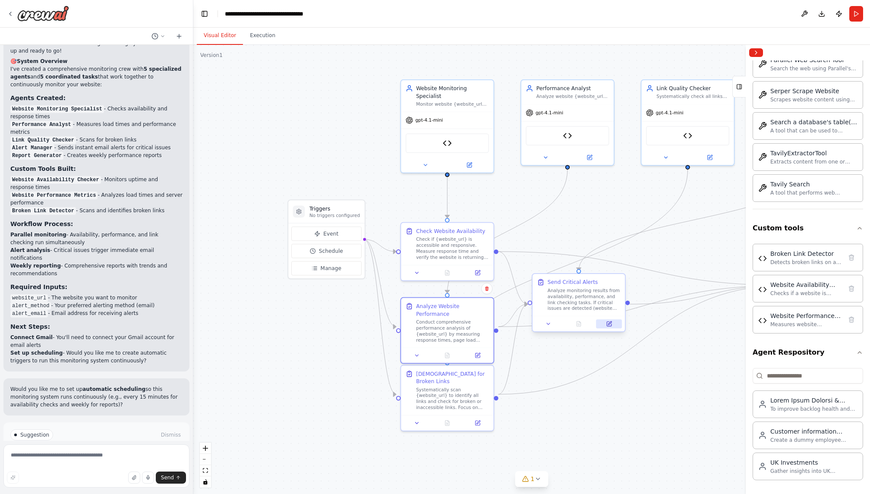
click at [610, 327] on icon at bounding box center [609, 324] width 6 height 6
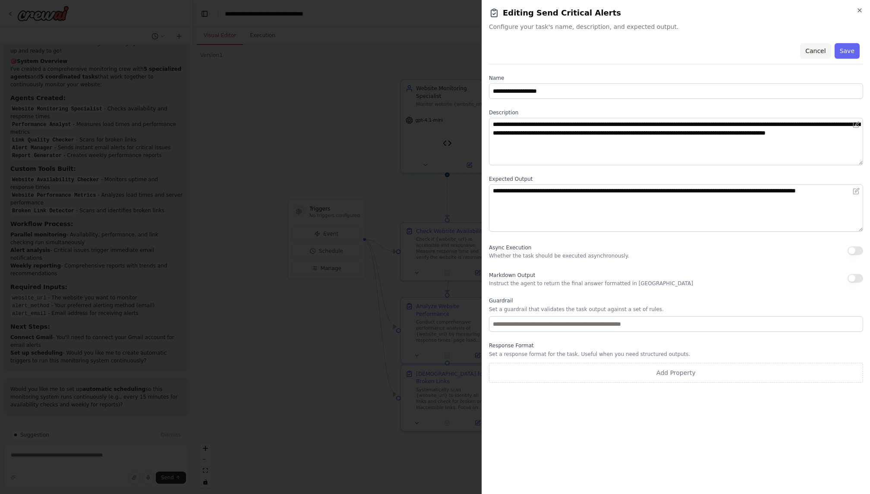
click at [817, 49] on button "Cancel" at bounding box center [815, 51] width 31 height 16
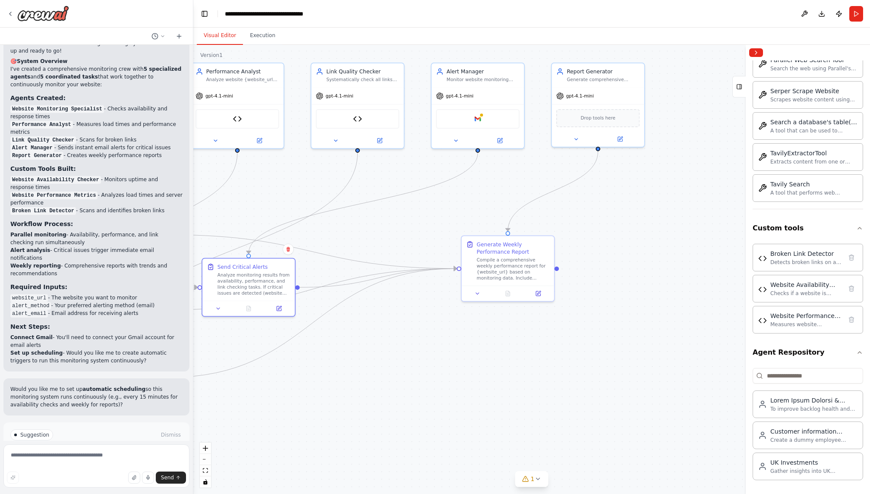
drag, startPoint x: 646, startPoint y: 414, endPoint x: 316, endPoint y: 397, distance: 330.7
click at [316, 397] on div ".deletable-edge-delete-btn { width: 20px; height: 20px; border: 0px solid #ffff…" at bounding box center [531, 269] width 677 height 449
click at [634, 255] on div ".deletable-edge-delete-btn { width: 20px; height: 20px; border: 0px solid #ffff…" at bounding box center [531, 269] width 677 height 449
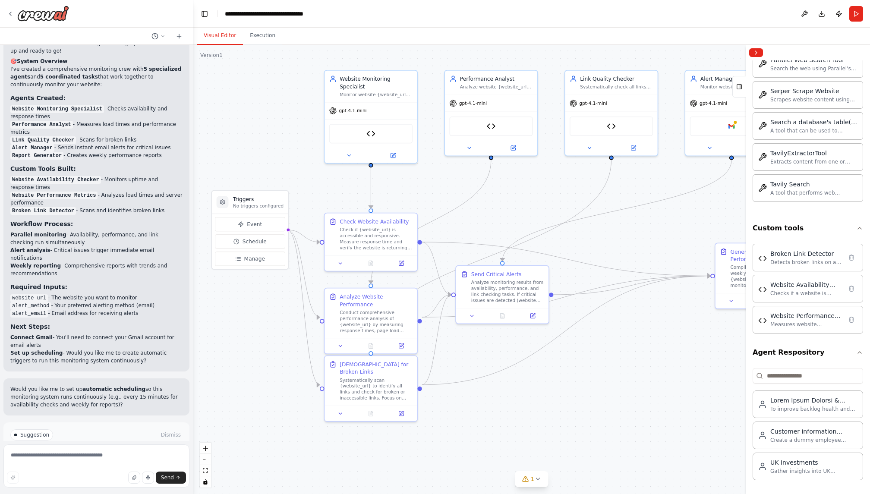
drag, startPoint x: 372, startPoint y: 382, endPoint x: 626, endPoint y: 389, distance: 253.9
click at [626, 389] on div ".deletable-edge-delete-btn { width: 20px; height: 20px; border: 0px solid #ffff…" at bounding box center [531, 269] width 677 height 449
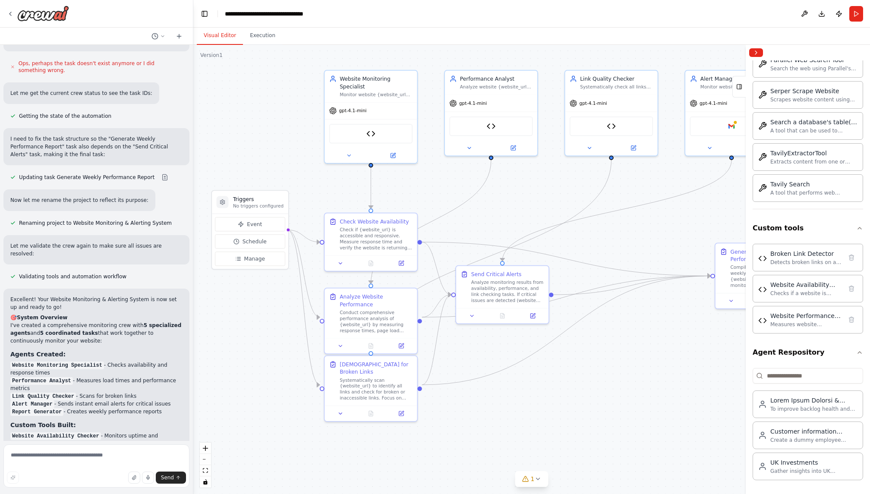
scroll to position [1577, 0]
